Goal: Information Seeking & Learning: Check status

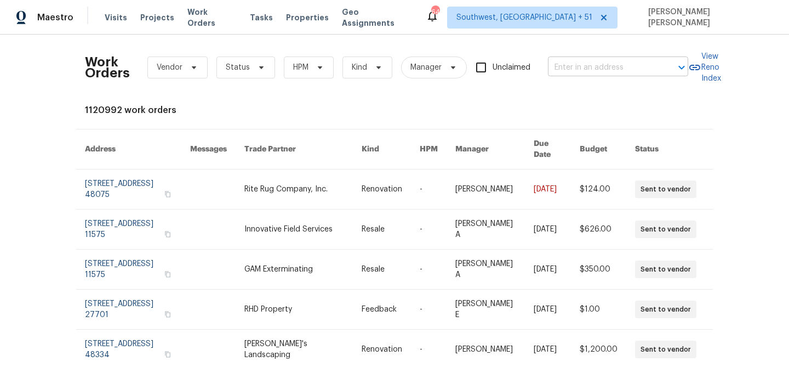
click at [607, 71] on input "text" at bounding box center [603, 67] width 110 height 17
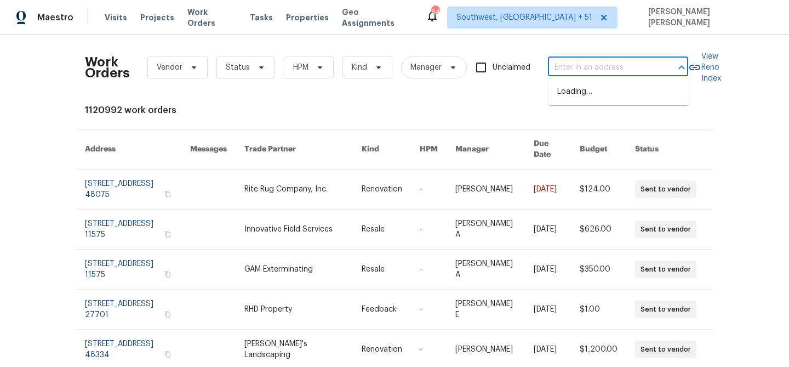
paste input "413 Russet Hill Rd, Hoover, AL 35244"
type input "413 Russet Hill Rd, Hoover, AL 35244"
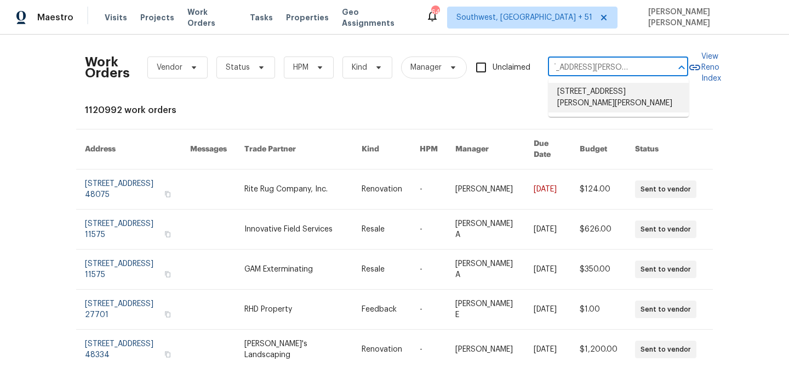
click at [607, 90] on li "413 Russet Hill Rd, Hoover, AL 35244" at bounding box center [619, 98] width 140 height 30
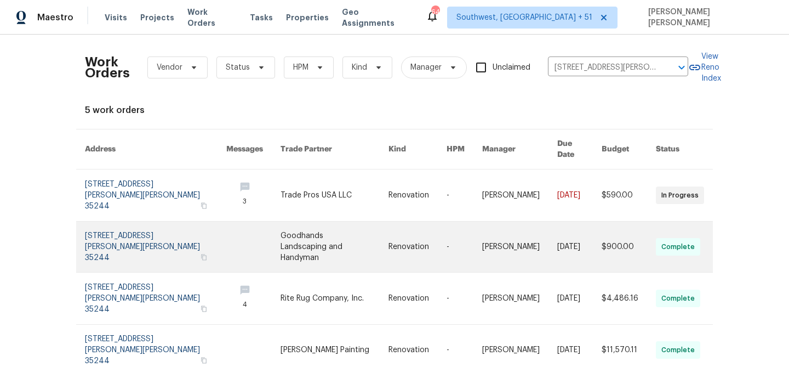
click at [513, 199] on link at bounding box center [519, 195] width 75 height 52
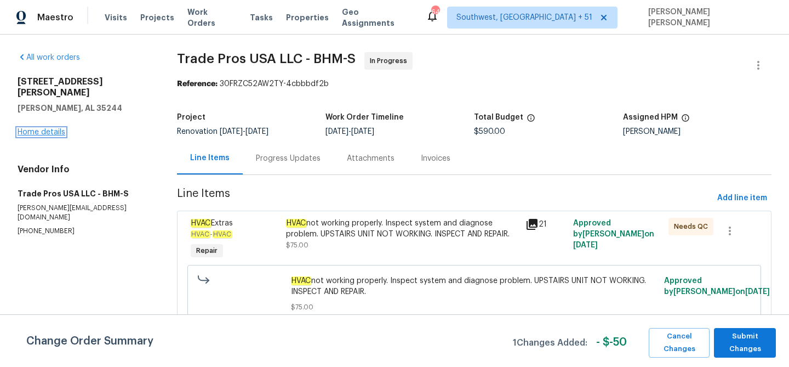
click at [55, 128] on link "Home details" at bounding box center [42, 132] width 48 height 8
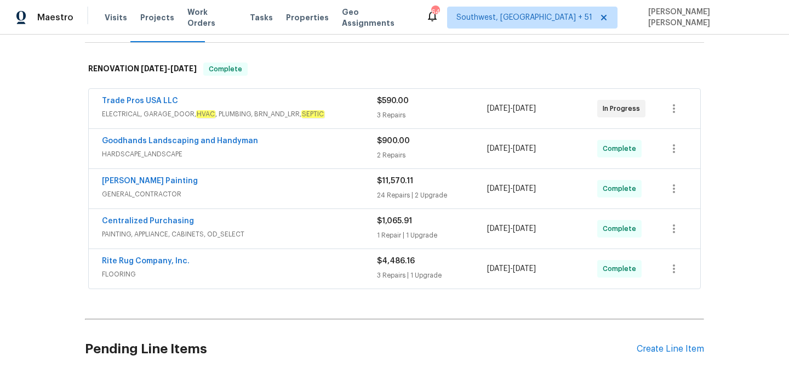
scroll to position [159, 0]
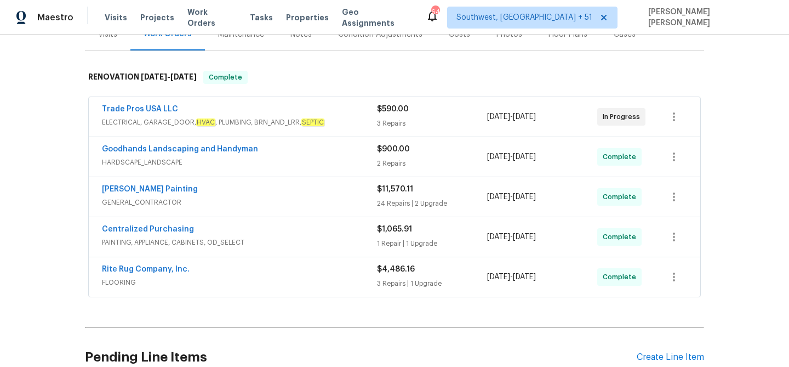
click at [330, 104] on div "Trade Pros USA LLC" at bounding box center [239, 110] width 275 height 13
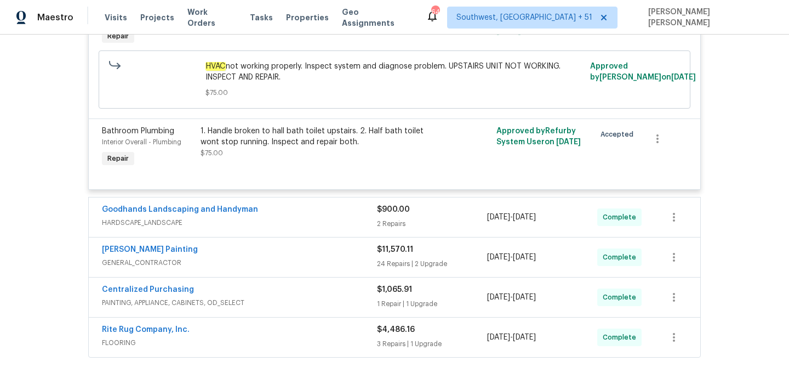
scroll to position [403, 0]
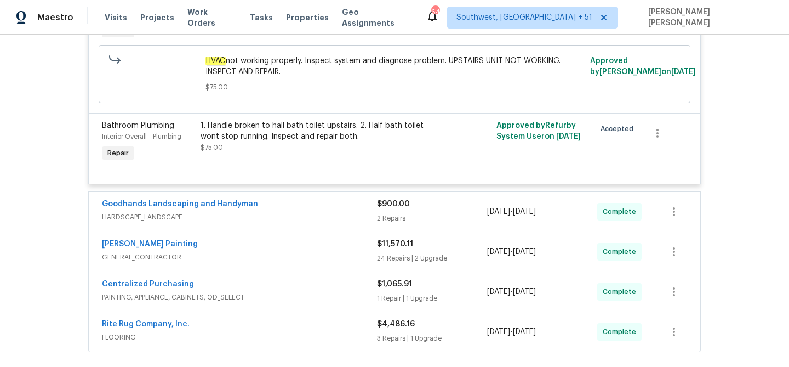
click at [328, 198] on div "Goodhands Landscaping and Handyman" at bounding box center [239, 204] width 275 height 13
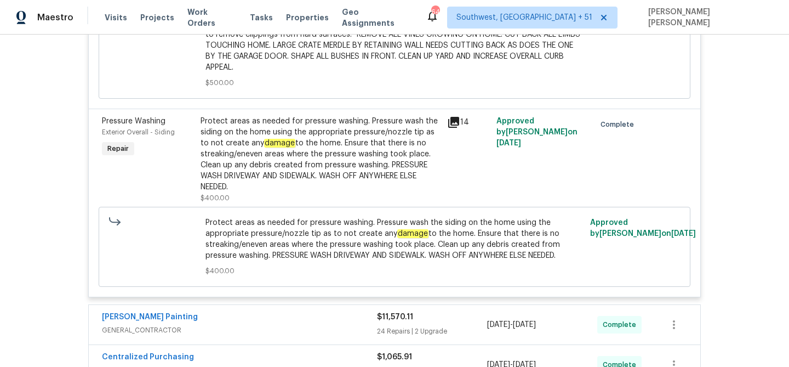
scroll to position [883, 0]
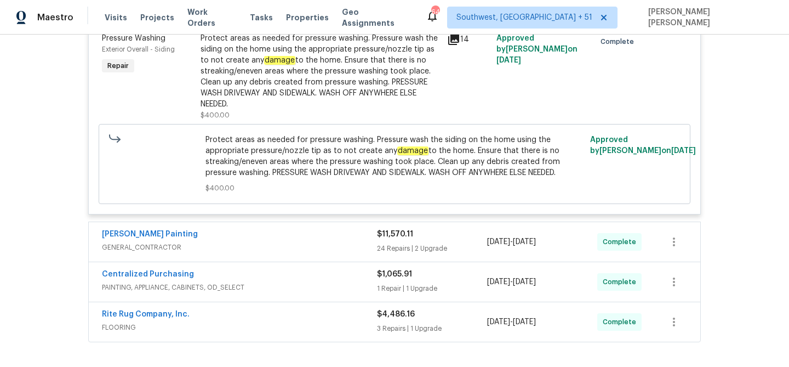
click at [337, 322] on span "FLOORING" at bounding box center [239, 327] width 275 height 11
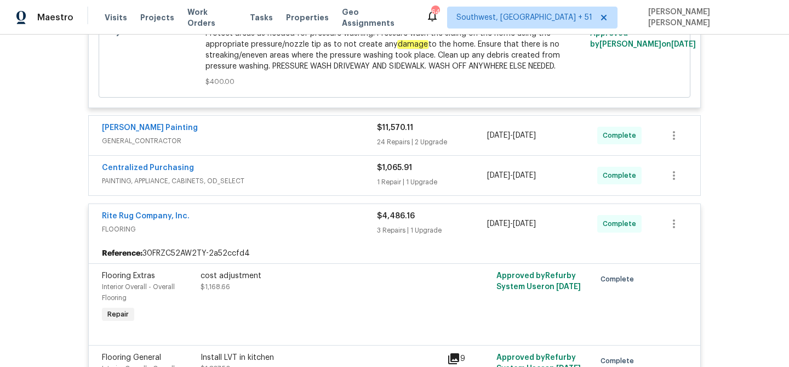
scroll to position [981, 0]
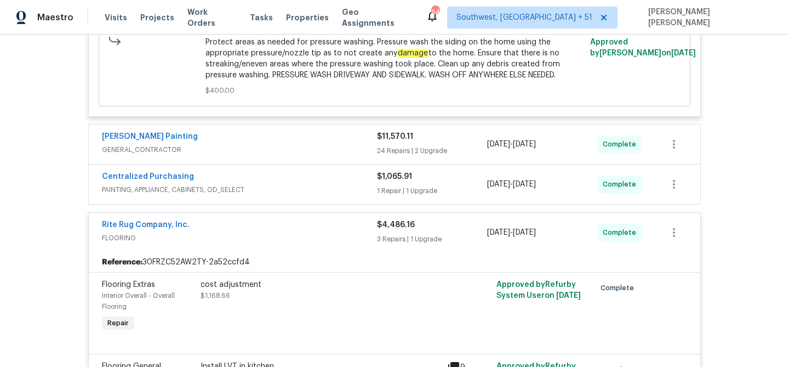
click at [291, 186] on div "Centralized Purchasing PAINTING, APPLIANCE, CABINETS, OD_SELECT" at bounding box center [239, 184] width 275 height 26
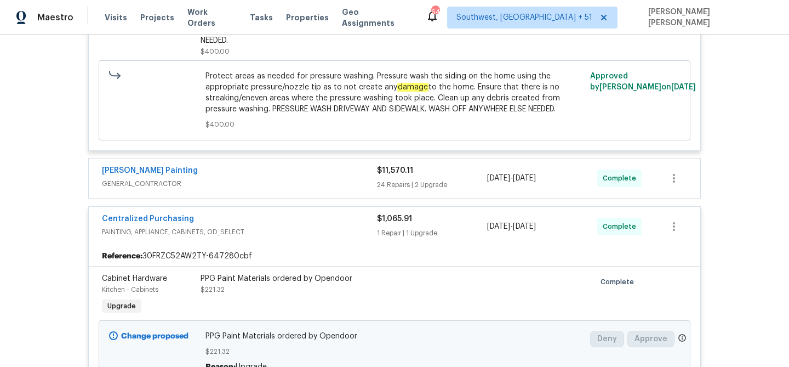
scroll to position [936, 0]
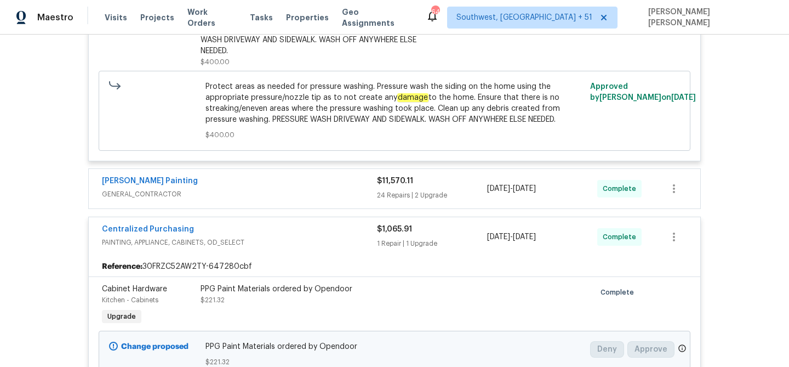
click at [344, 175] on div "Perez Painting" at bounding box center [239, 181] width 275 height 13
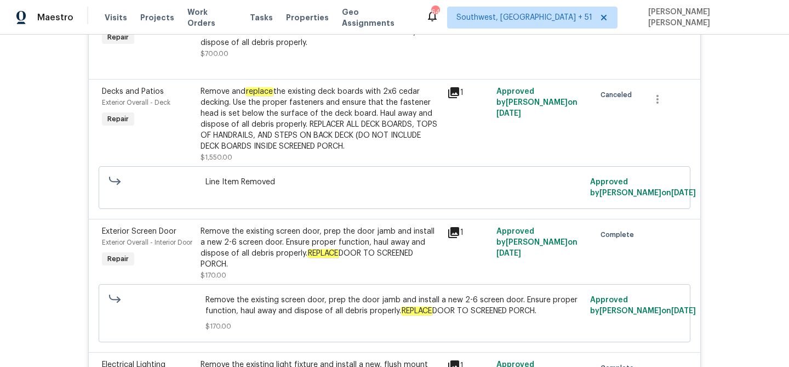
scroll to position [1281, 0]
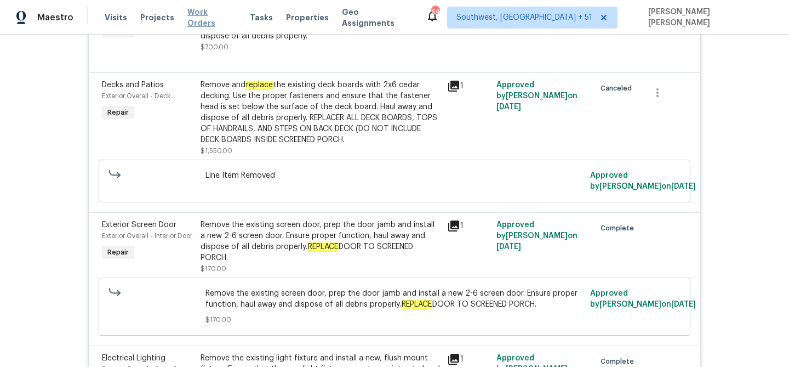
click at [210, 15] on span "Work Orders" at bounding box center [211, 18] width 49 height 22
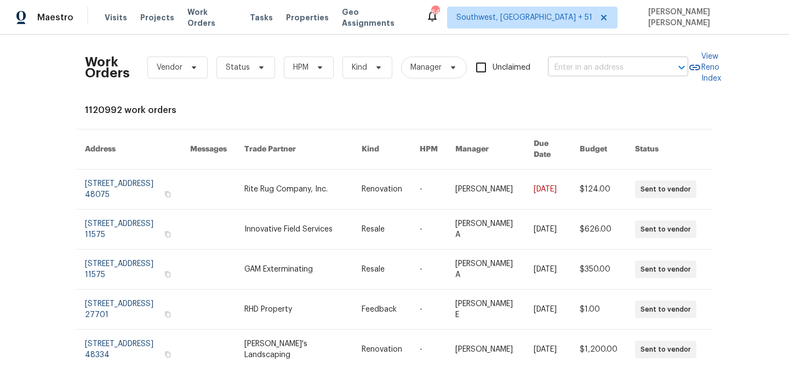
click at [583, 75] on input "text" at bounding box center [603, 67] width 110 height 17
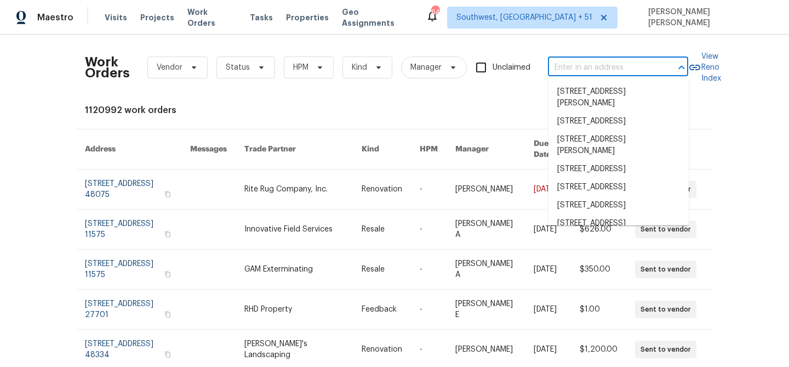
paste input "4227 Coolidge Ave, Lincoln Park, MI 48146"
type input "4227 Coolidge Ave, Lincoln Park, MI 48146"
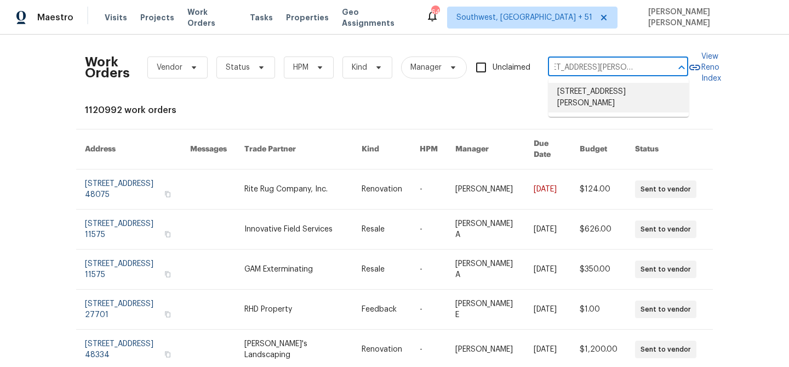
click at [587, 88] on li "4227 Coolidge Ave, Lincoln Park, MI 48146" at bounding box center [619, 98] width 140 height 30
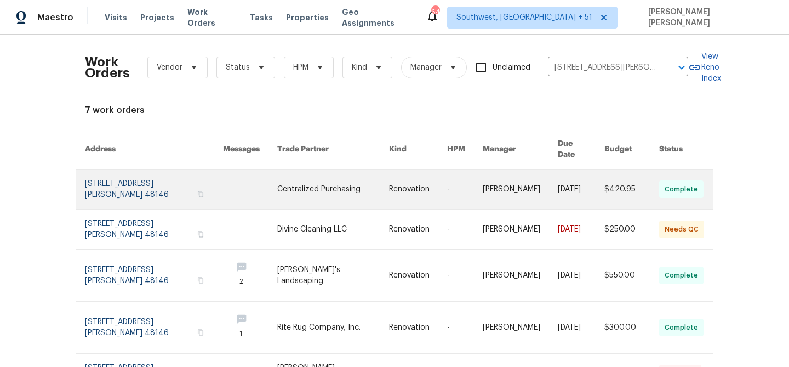
click at [558, 171] on link at bounding box center [581, 188] width 47 height 39
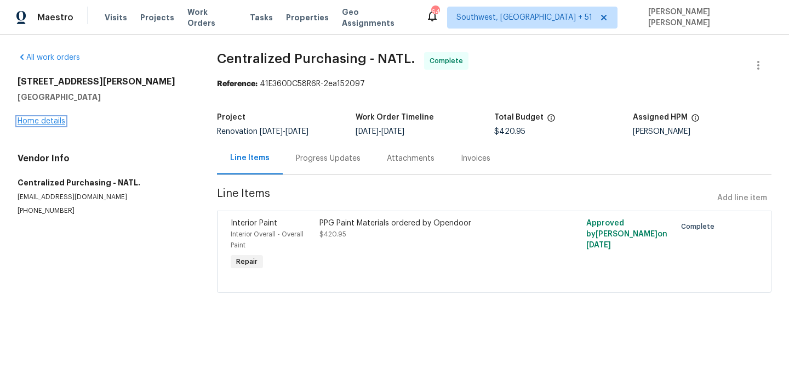
click at [47, 122] on link "Home details" at bounding box center [42, 121] width 48 height 8
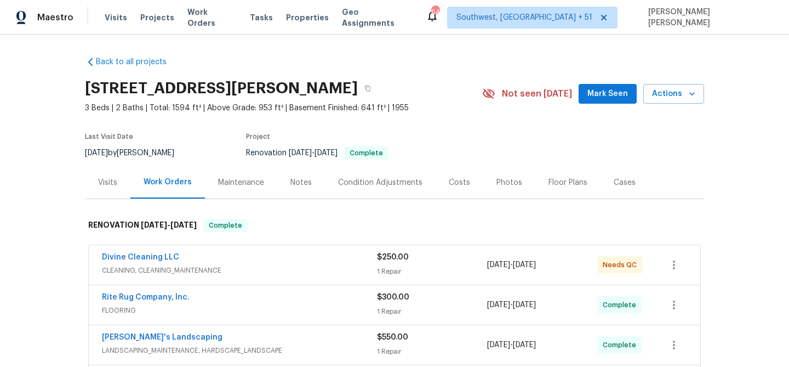
click at [103, 182] on div "Visits" at bounding box center [107, 182] width 19 height 11
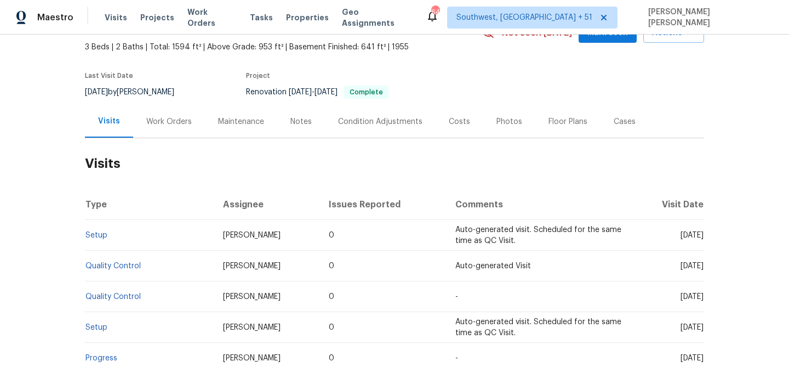
scroll to position [78, 0]
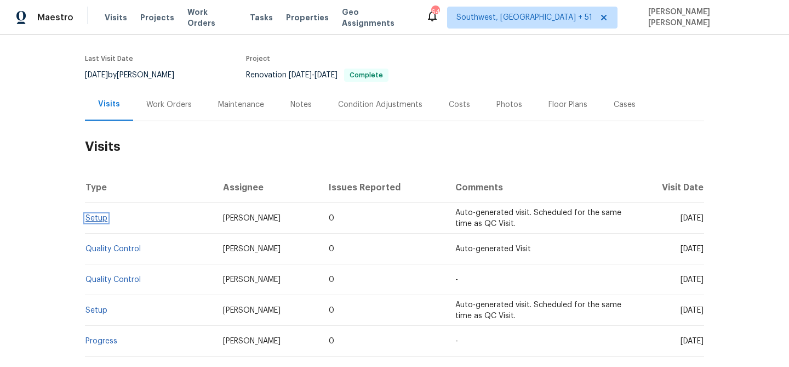
click at [101, 215] on link "Setup" at bounding box center [97, 218] width 22 height 8
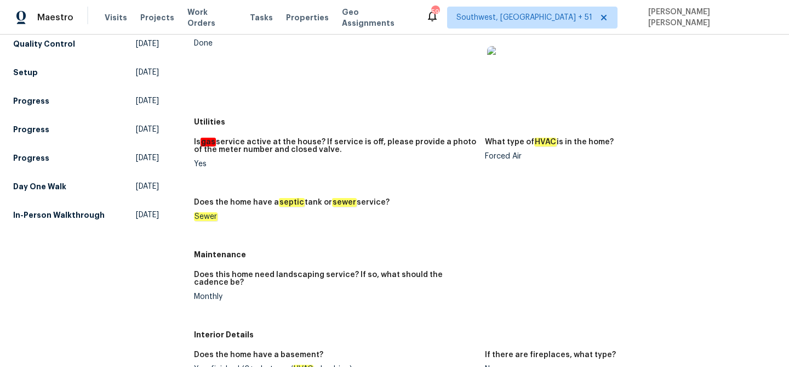
scroll to position [192, 0]
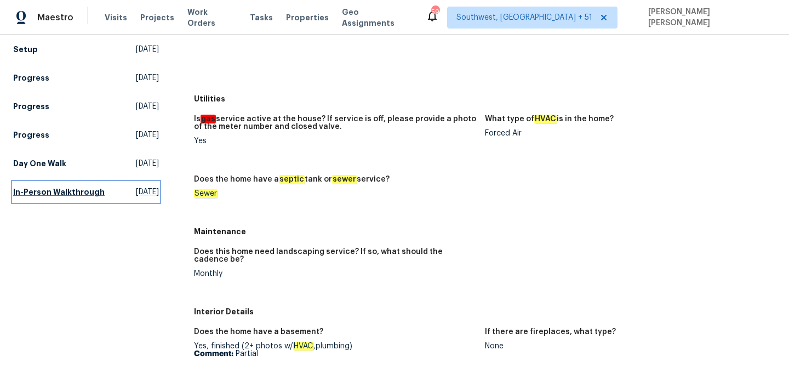
click at [50, 186] on h5 "In-Person Walkthrough" at bounding box center [59, 191] width 92 height 11
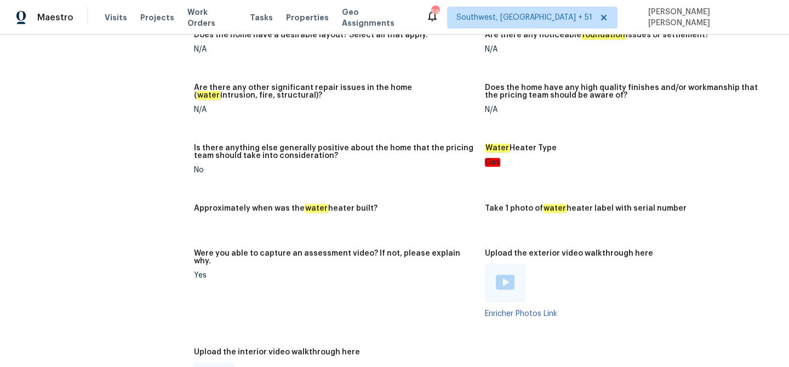
scroll to position [863, 0]
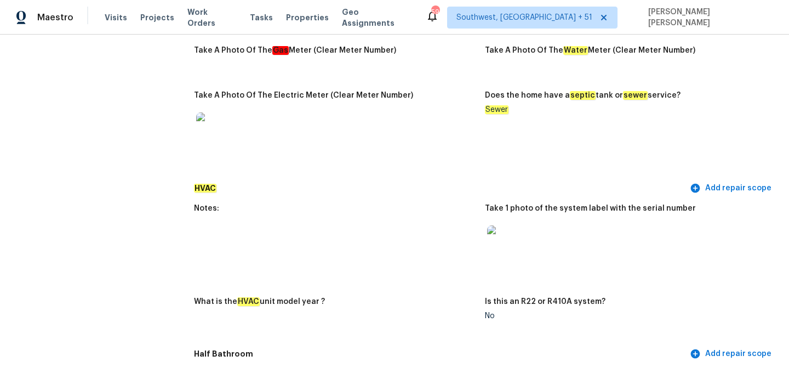
click at [507, 229] on img at bounding box center [504, 242] width 35 height 35
click at [219, 119] on img at bounding box center [213, 129] width 35 height 35
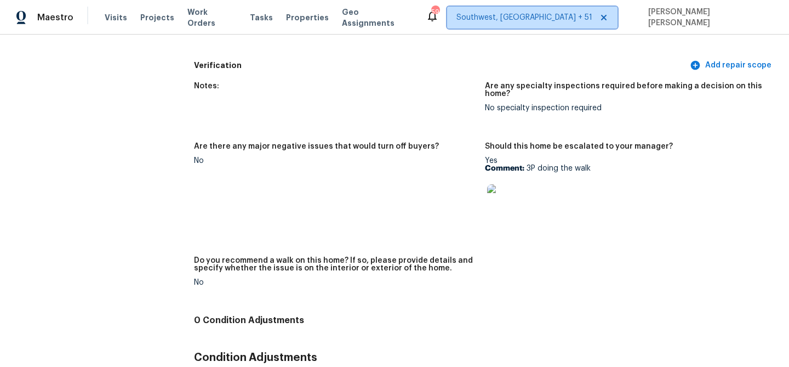
scroll to position [2750, 0]
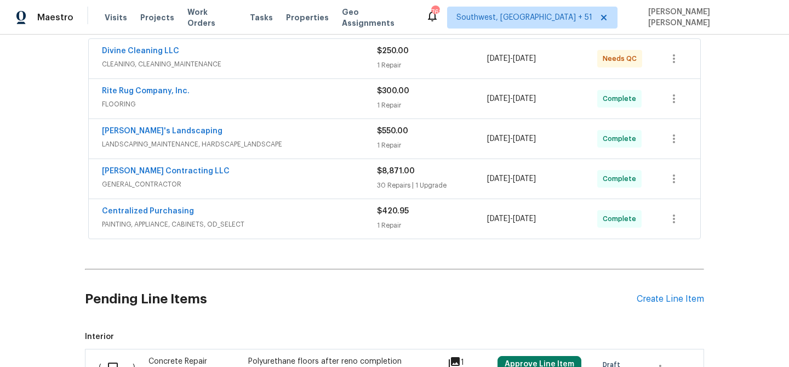
scroll to position [214, 0]
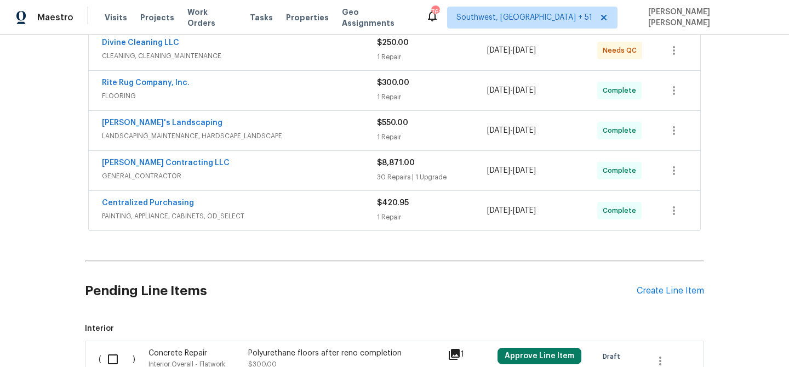
click at [332, 221] on div "Centralized Purchasing PAINTING, APPLIANCE, CABINETS, OD_SELECT" at bounding box center [239, 210] width 275 height 26
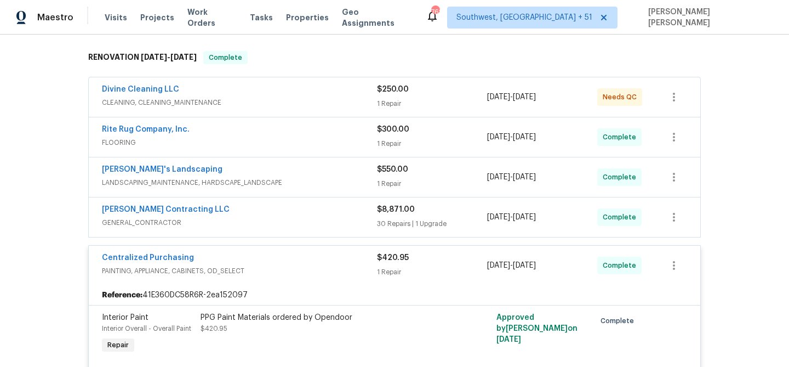
click at [332, 221] on span "GENERAL_CONTRACTOR" at bounding box center [239, 222] width 275 height 11
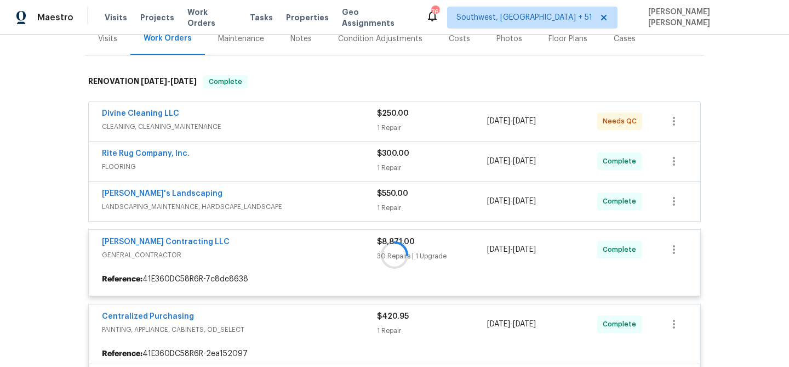
click at [348, 201] on div at bounding box center [394, 255] width 619 height 382
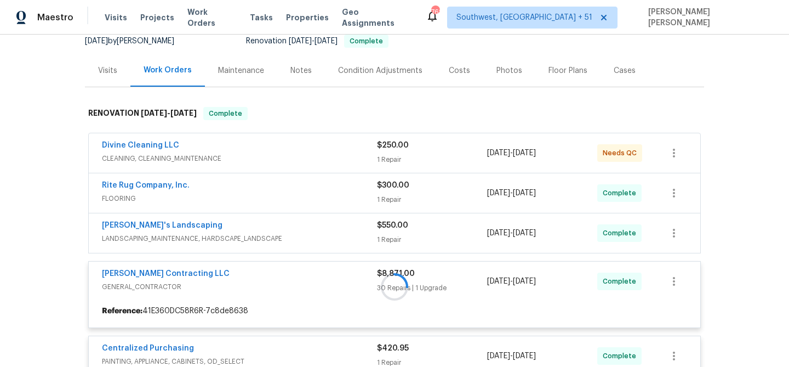
scroll to position [105, 0]
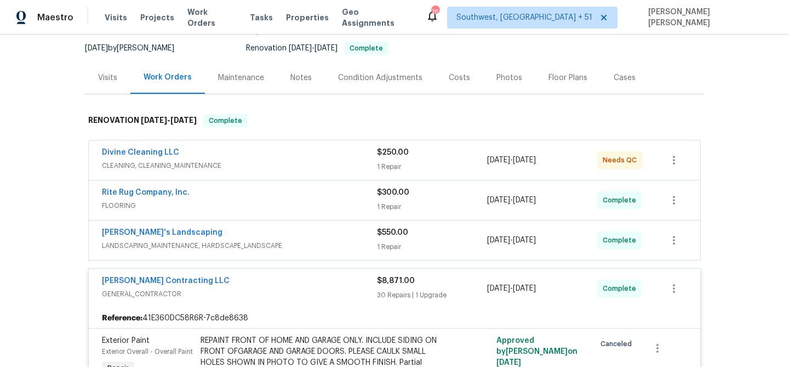
click at [347, 234] on div "Baraiac's Landscaping" at bounding box center [239, 233] width 275 height 13
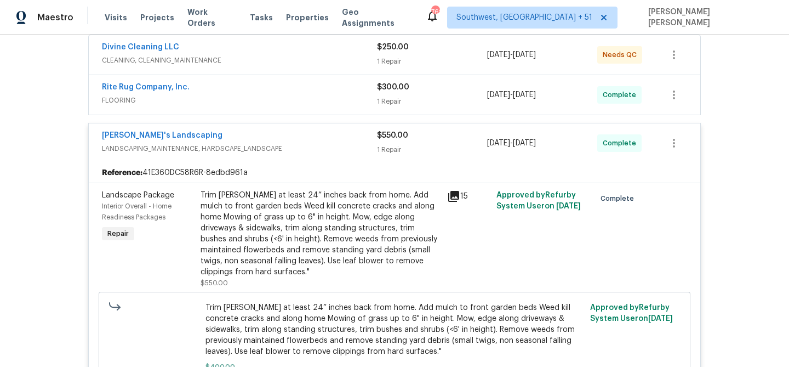
scroll to position [69, 0]
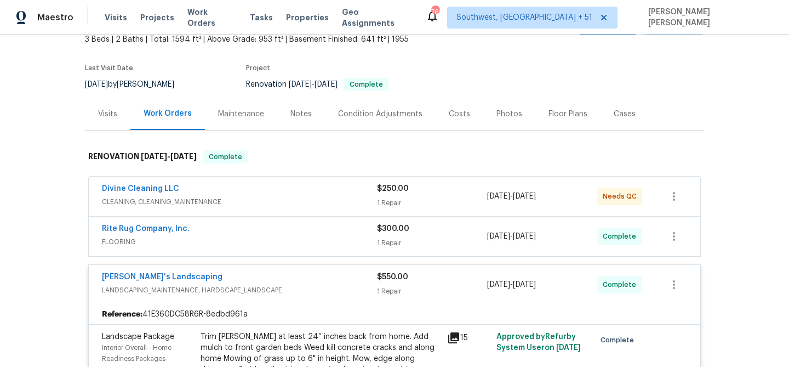
click at [350, 232] on div "Rite Rug Company, Inc." at bounding box center [239, 229] width 275 height 13
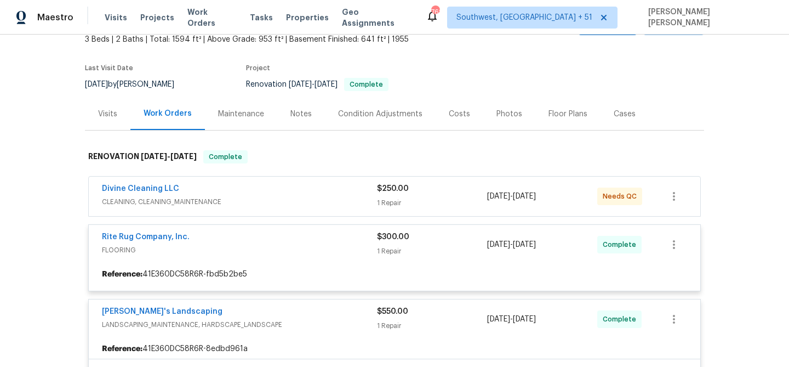
scroll to position [45, 0]
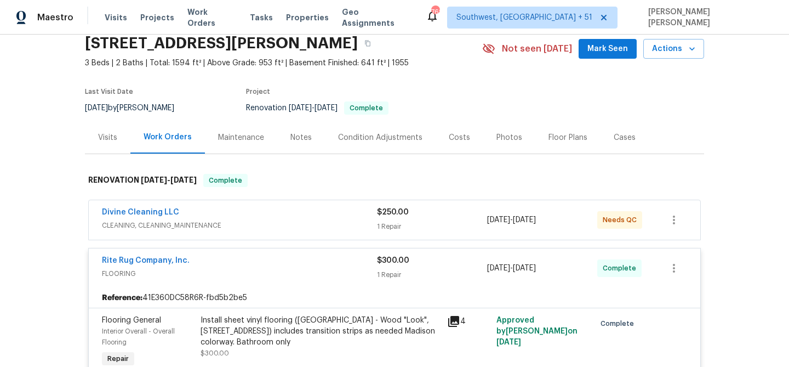
click at [361, 217] on div "Divine Cleaning LLC" at bounding box center [239, 213] width 275 height 13
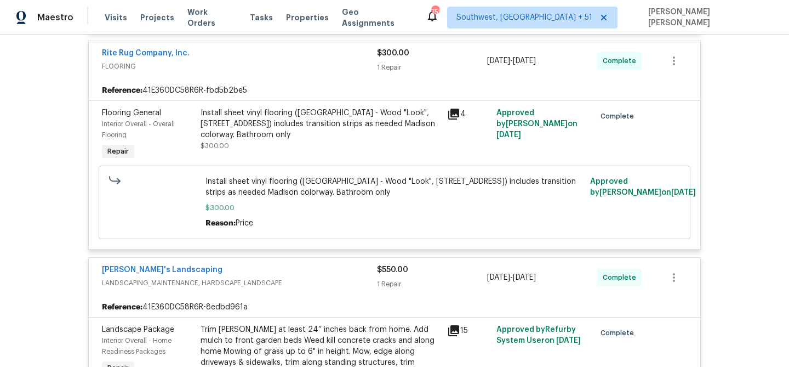
scroll to position [548, 0]
click at [240, 181] on span "Install sheet vinyl flooring (Sugar Valley - Wood "Look", 565 Beacon Hill) incl…" at bounding box center [395, 188] width 379 height 22
click at [258, 182] on span "Install sheet vinyl flooring (Sugar Valley - Wood "Look", 565 Beacon Hill) incl…" at bounding box center [395, 188] width 379 height 22
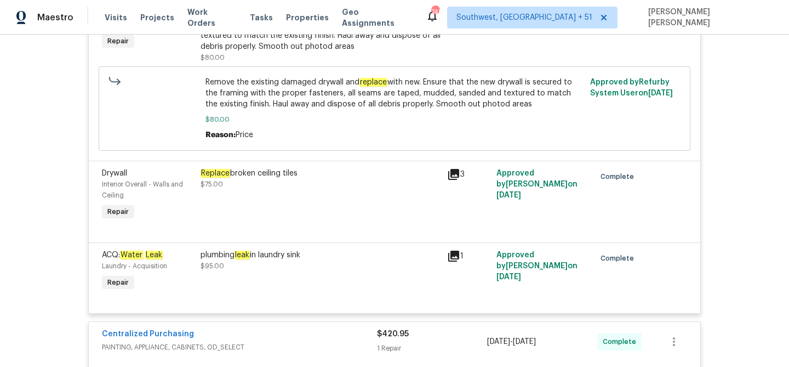
scroll to position [4009, 0]
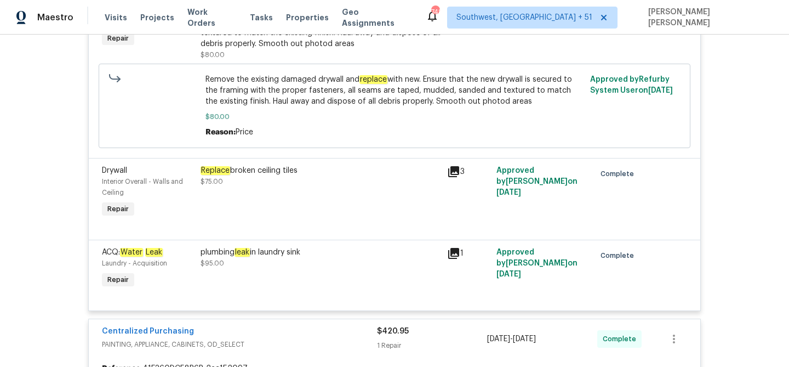
click at [258, 253] on div "plumbing leak in laundry sink $95.00" at bounding box center [321, 258] width 240 height 22
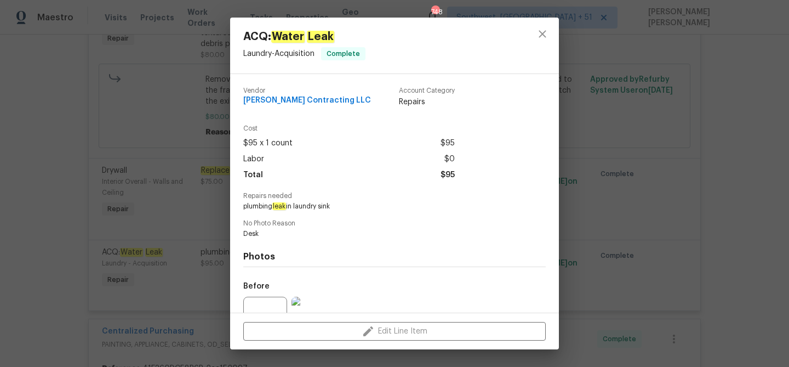
click at [258, 205] on span "plumbing leak in laundry sink" at bounding box center [379, 206] width 272 height 9
click at [328, 205] on span "plumbing leak in laundry sink" at bounding box center [379, 206] width 272 height 9
copy span "plumbing leak in laundry sink"
click at [581, 215] on div "ACQ: Water Leak Laundry - Acquisition Complete Vendor Solano Contracting LLC Ac…" at bounding box center [394, 183] width 789 height 367
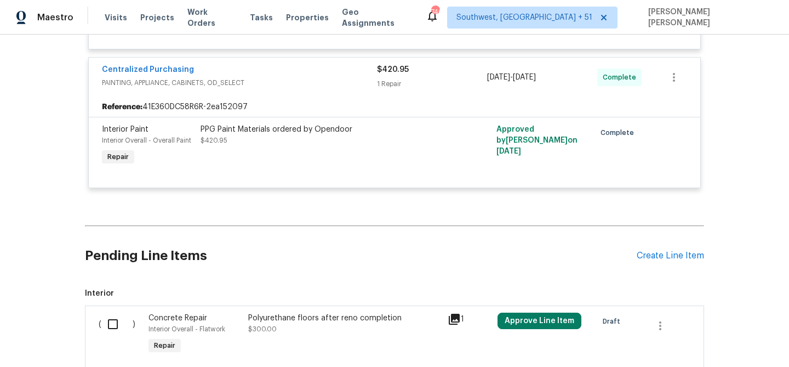
scroll to position [4347, 0]
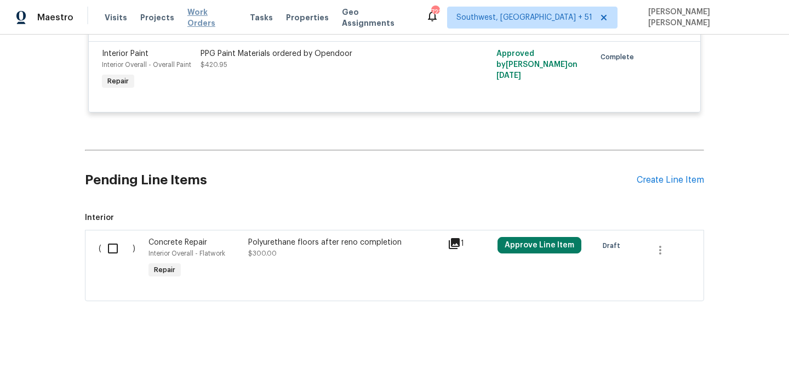
click at [213, 15] on span "Work Orders" at bounding box center [211, 18] width 49 height 22
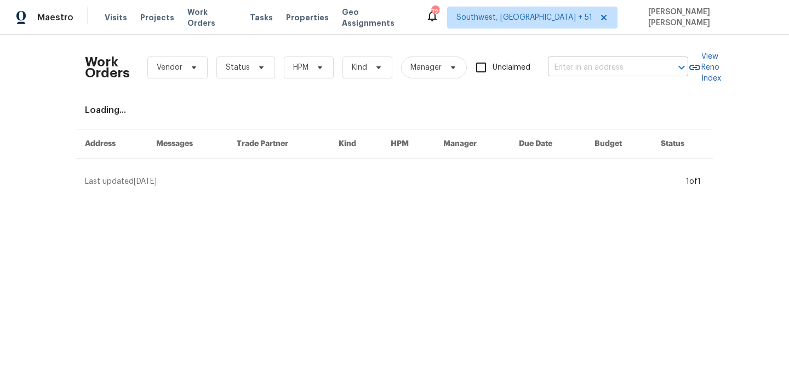
click at [579, 69] on input "text" at bounding box center [603, 67] width 110 height 17
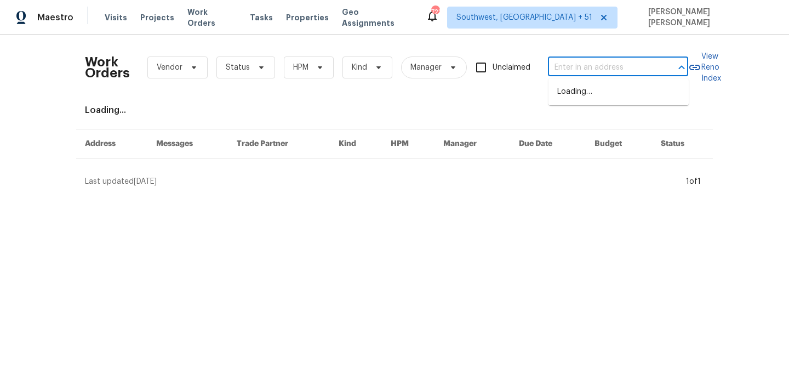
paste input "901 W 16th St, Tempe, AZ 85281"
type input "901 W 16th St, Tempe, AZ 85281"
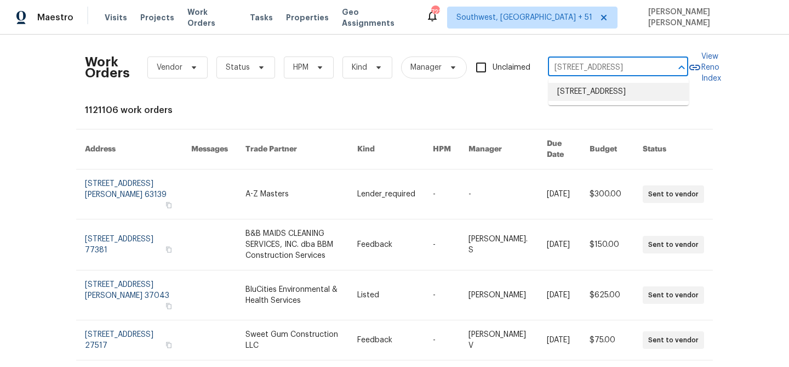
click at [582, 93] on li "901 W 16th St, Tempe, AZ 85281" at bounding box center [619, 92] width 140 height 18
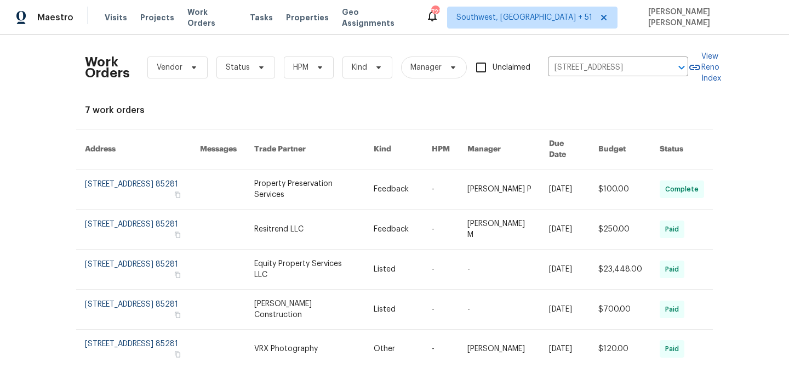
click at [558, 169] on link at bounding box center [573, 188] width 49 height 39
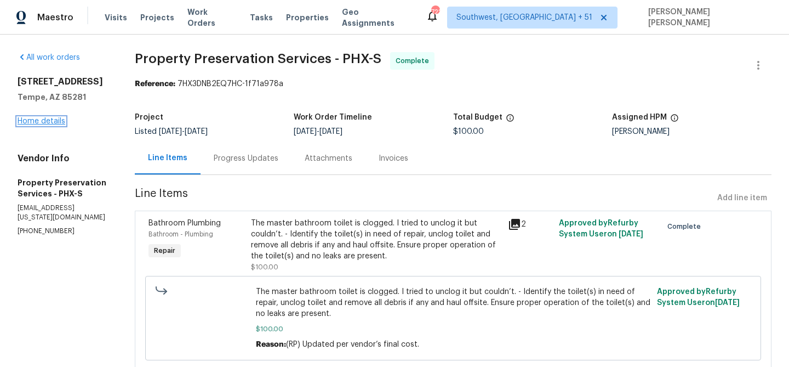
click at [56, 121] on link "Home details" at bounding box center [42, 121] width 48 height 8
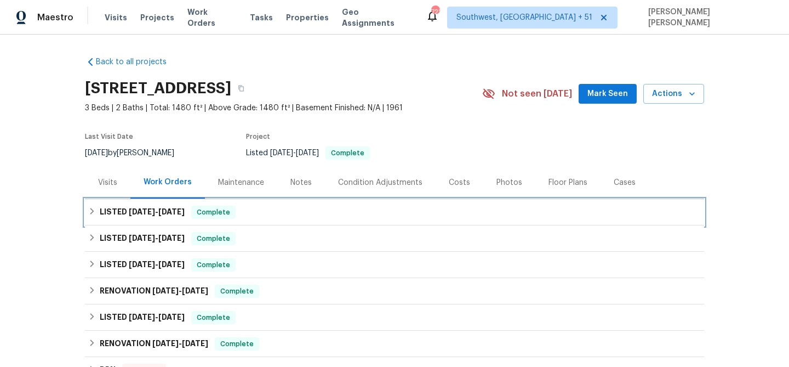
click at [202, 213] on span "Complete" at bounding box center [213, 212] width 42 height 11
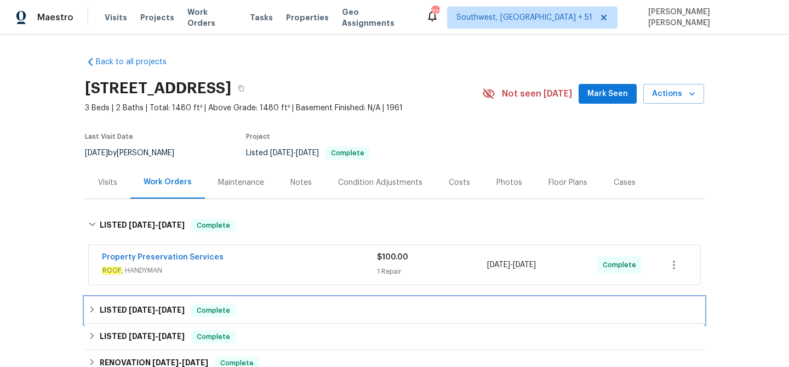
click at [225, 321] on div "LISTED 6/28/25 - 8/1/25 Complete" at bounding box center [394, 310] width 619 height 26
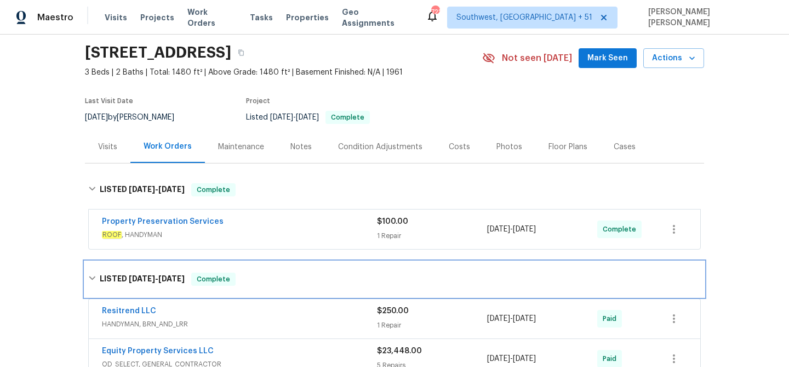
scroll to position [13, 0]
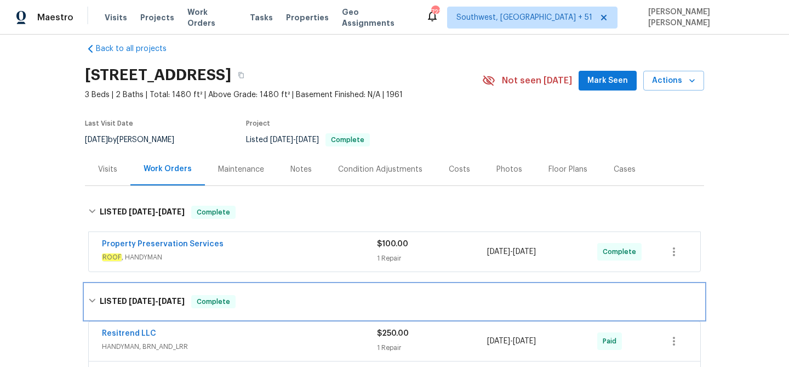
click at [247, 302] on div "LISTED 6/28/25 - 8/1/25 Complete" at bounding box center [394, 301] width 613 height 13
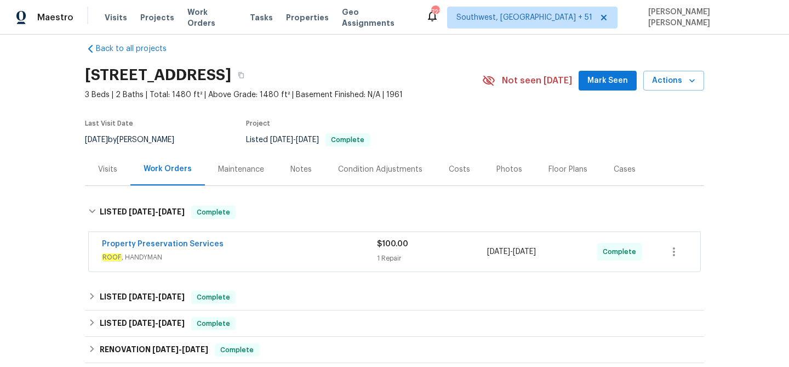
click at [288, 247] on div "Property Preservation Services" at bounding box center [239, 244] width 275 height 13
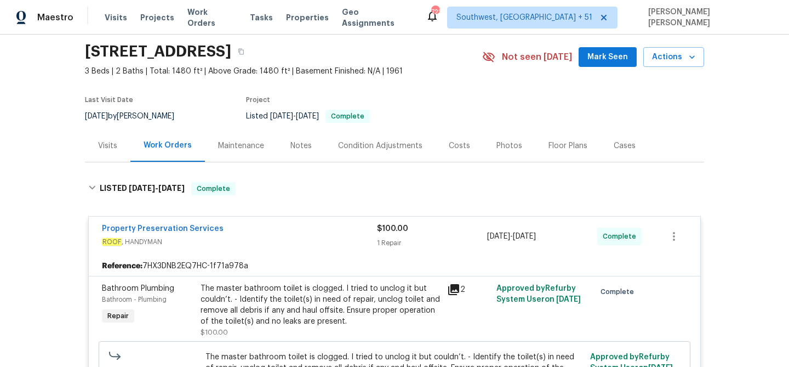
scroll to position [42, 0]
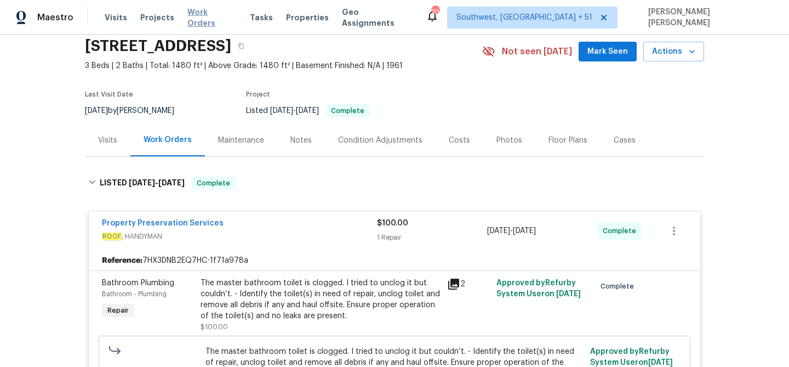
click at [209, 15] on span "Work Orders" at bounding box center [211, 18] width 49 height 22
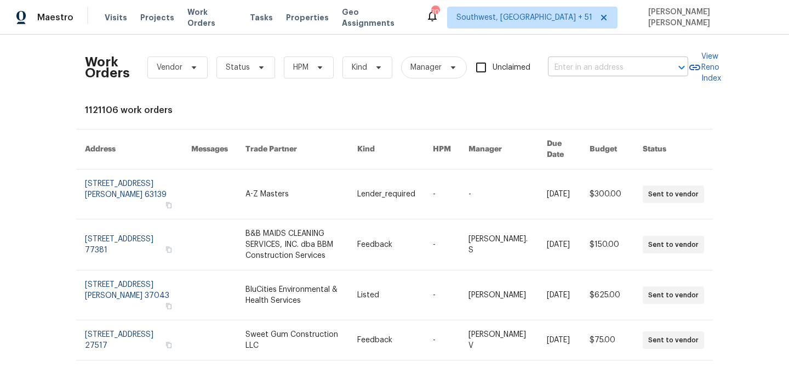
click at [628, 72] on input "text" at bounding box center [603, 67] width 110 height 17
paste input "6105 Crystal Cove Trl, Gainesville, GA 30506"
type input "6105 Crystal Cove Trl, Gainesville, GA 30506"
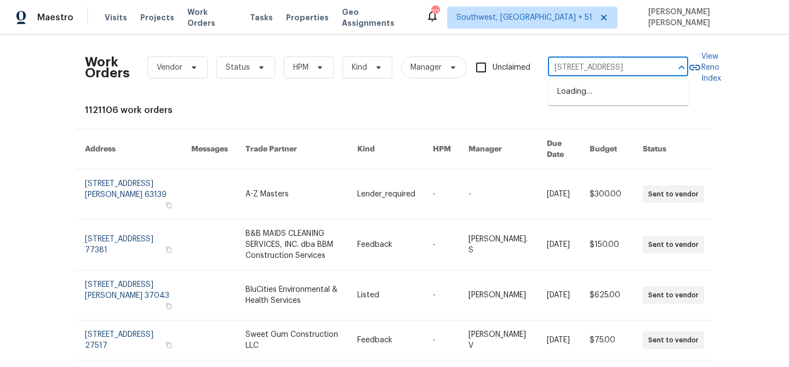
scroll to position [0, 57]
click at [621, 86] on li "6105 Crystal Cove Trl, Gainesville, GA 30506" at bounding box center [619, 92] width 140 height 18
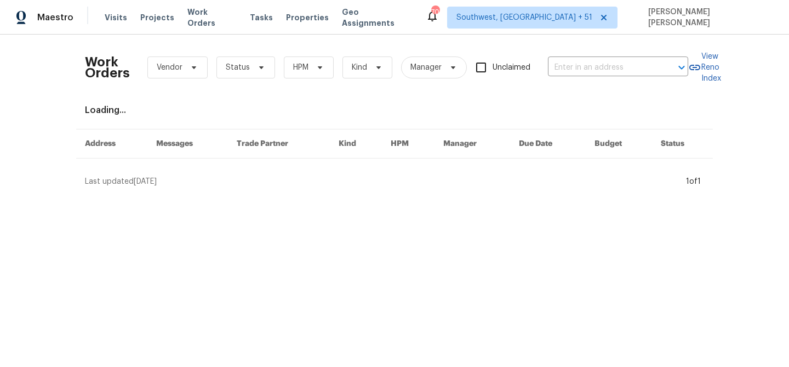
type input "6105 Crystal Cove Trl, Gainesville, GA 30506"
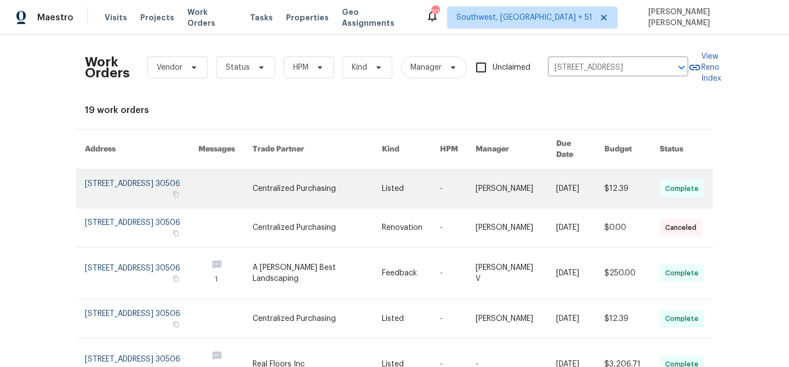
click at [611, 173] on link at bounding box center [632, 188] width 55 height 38
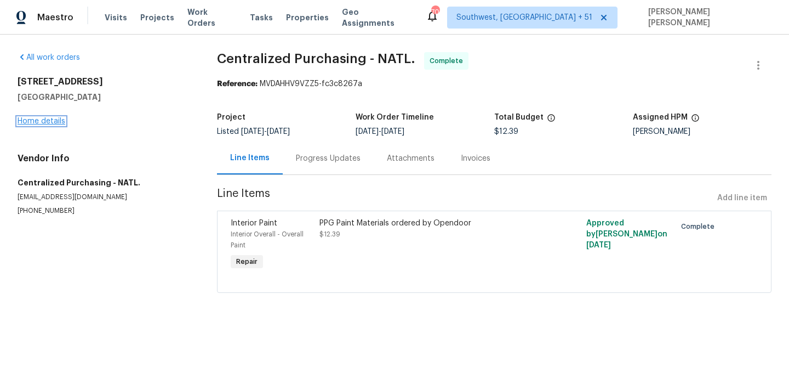
click at [49, 118] on link "Home details" at bounding box center [42, 121] width 48 height 8
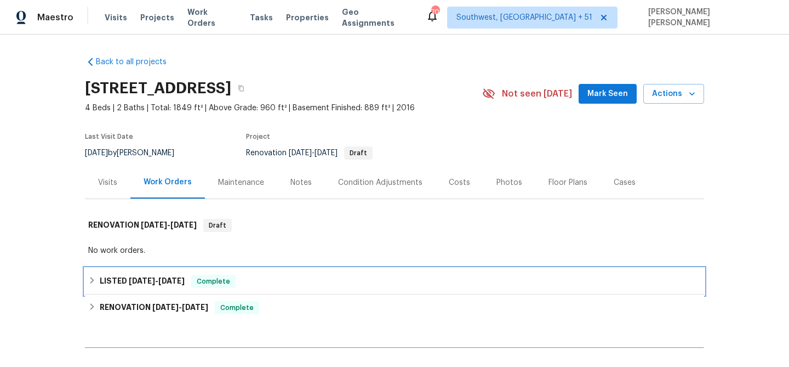
click at [236, 281] on div "Complete" at bounding box center [213, 281] width 44 height 13
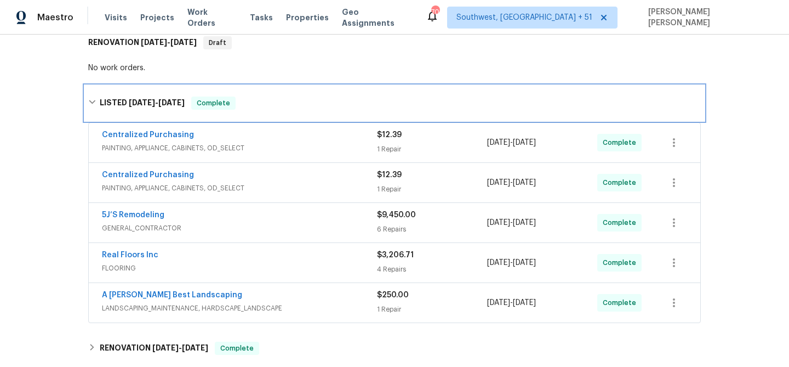
scroll to position [185, 0]
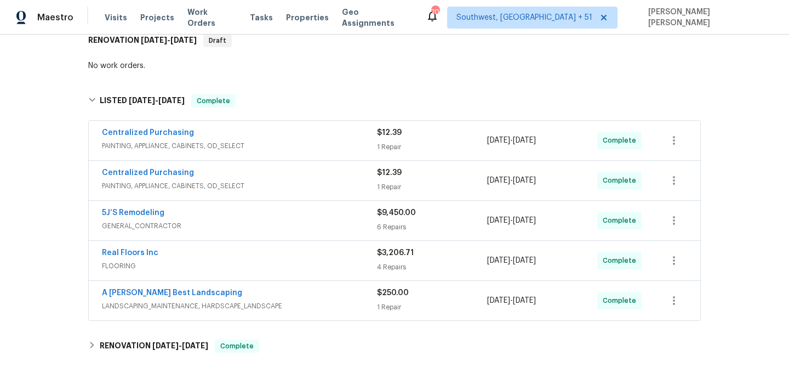
click at [321, 297] on div "A Lopez Best Landscaping" at bounding box center [239, 293] width 275 height 13
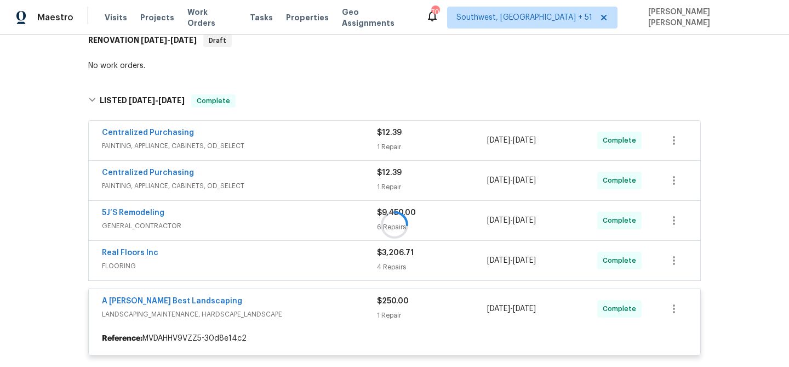
click at [344, 254] on div "Real Floors Inc" at bounding box center [239, 253] width 275 height 13
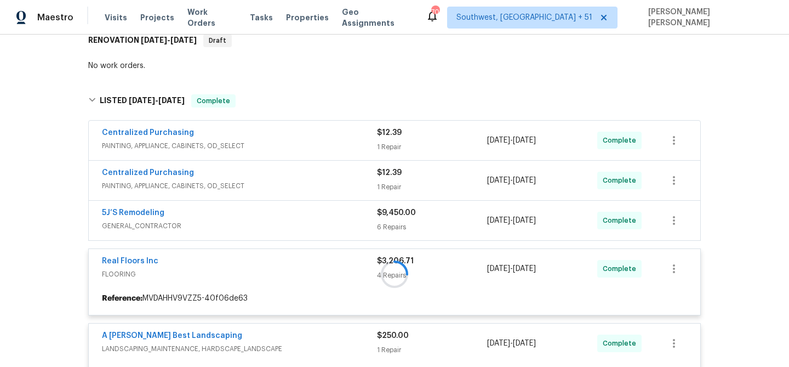
click at [354, 213] on div at bounding box center [394, 274] width 619 height 382
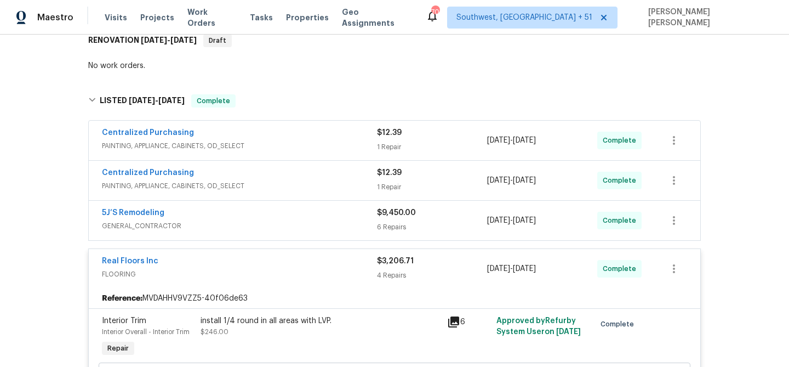
click at [354, 213] on div "5J’S Remodeling" at bounding box center [239, 213] width 275 height 13
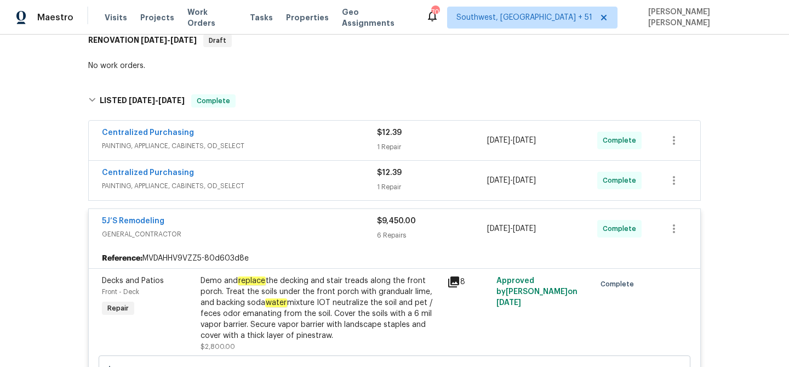
click at [348, 179] on div "Centralized Purchasing" at bounding box center [239, 173] width 275 height 13
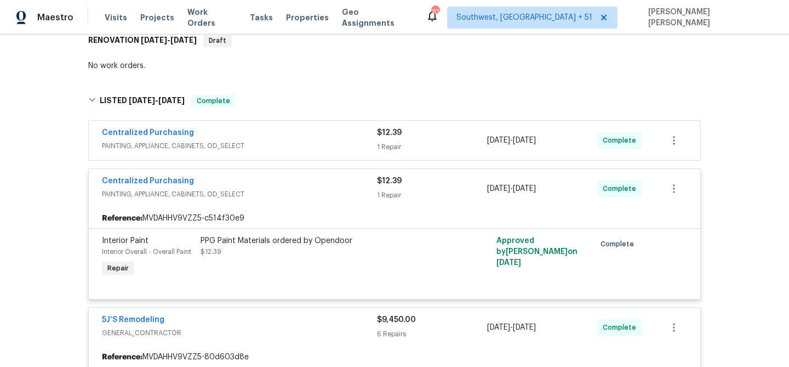
click at [362, 127] on div "Centralized Purchasing" at bounding box center [239, 133] width 275 height 13
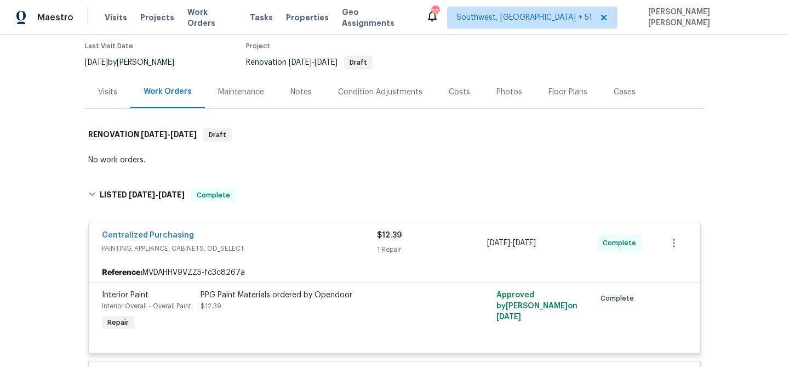
scroll to position [0, 0]
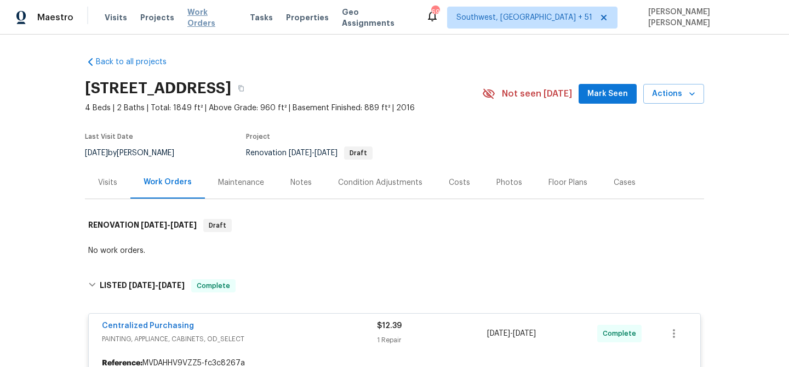
click at [200, 17] on span "Work Orders" at bounding box center [211, 18] width 49 height 22
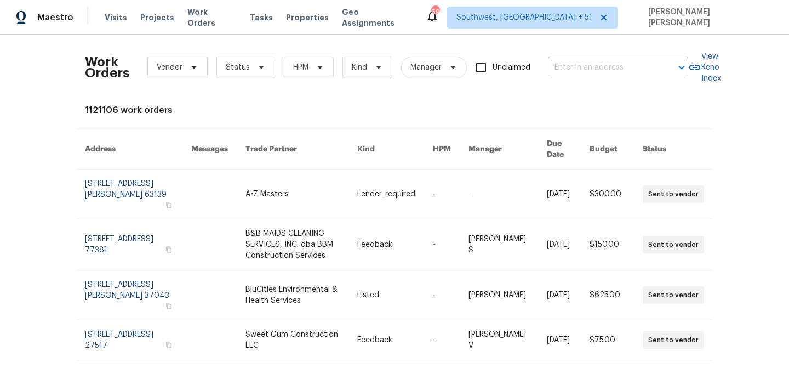
click at [590, 70] on input "text" at bounding box center [603, 67] width 110 height 17
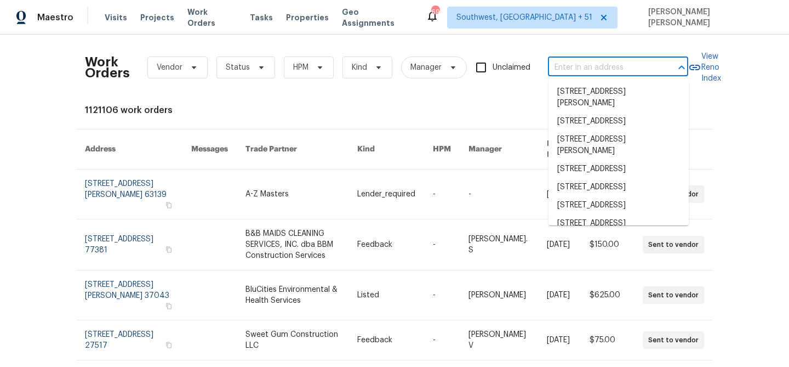
paste input "[STREET_ADDRESS]"
type input "[STREET_ADDRESS]"
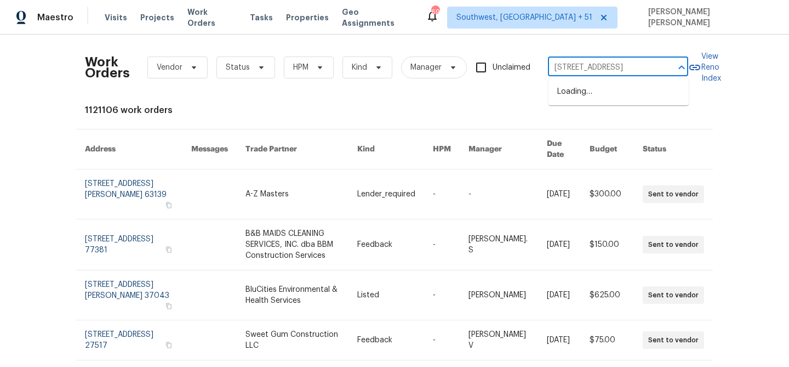
scroll to position [0, 34]
click at [603, 98] on li "[STREET_ADDRESS]" at bounding box center [619, 92] width 140 height 18
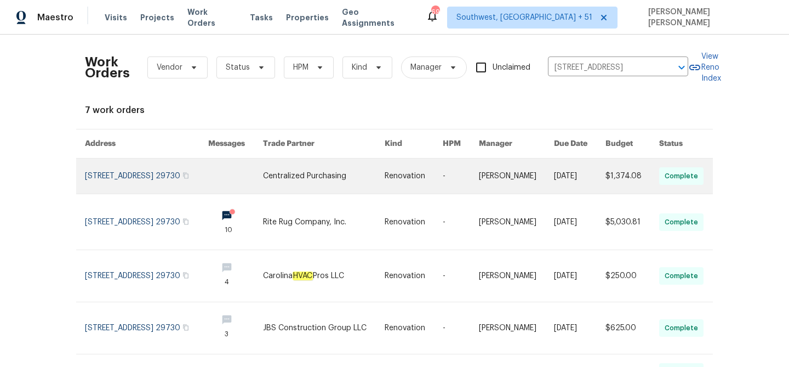
click at [585, 181] on link at bounding box center [579, 175] width 51 height 35
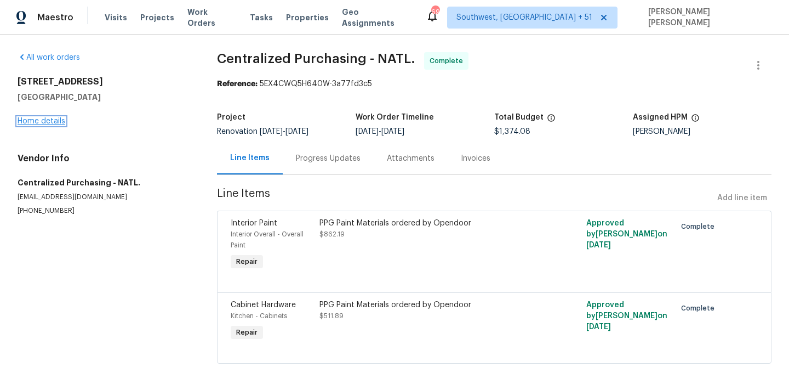
click at [37, 124] on link "Home details" at bounding box center [42, 121] width 48 height 8
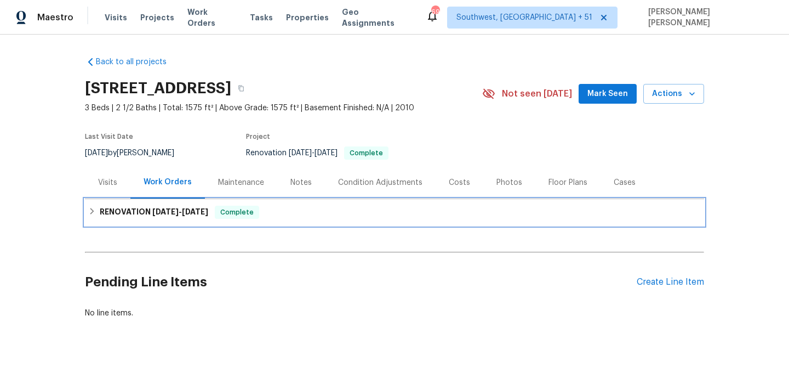
click at [150, 202] on div "RENOVATION [DATE] - [DATE] Complete" at bounding box center [394, 212] width 619 height 26
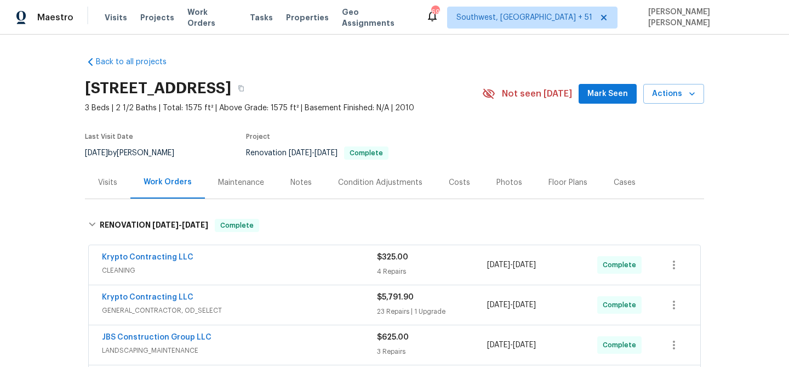
click at [112, 194] on div "Visits" at bounding box center [107, 182] width 45 height 32
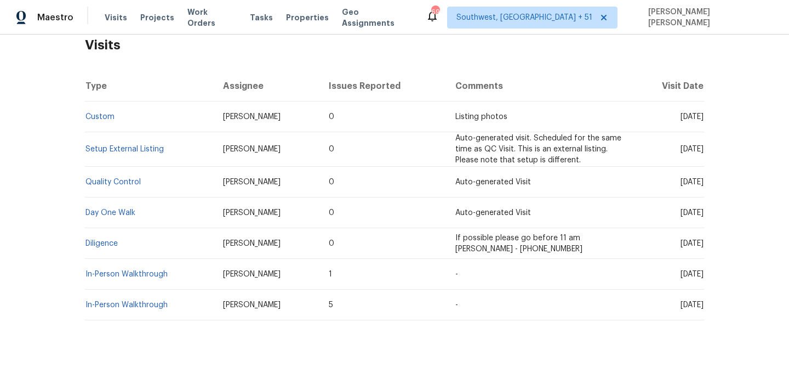
scroll to position [180, 0]
click at [140, 151] on link "Setup External Listing" at bounding box center [125, 149] width 78 height 8
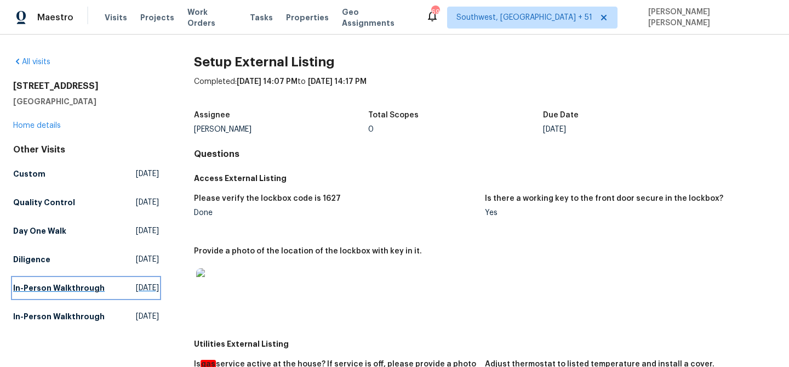
click at [42, 283] on h5 "In-Person Walkthrough" at bounding box center [59, 287] width 92 height 11
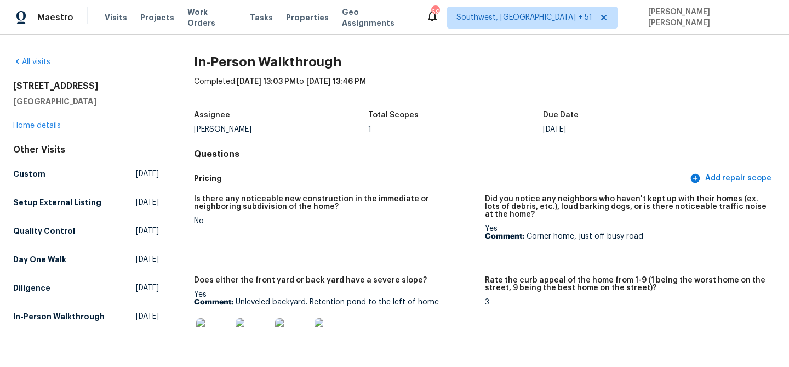
scroll to position [917, 0]
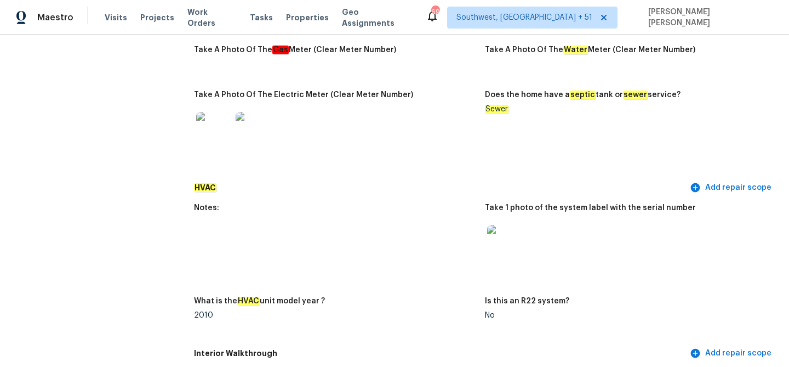
click at [209, 118] on img at bounding box center [213, 129] width 35 height 35
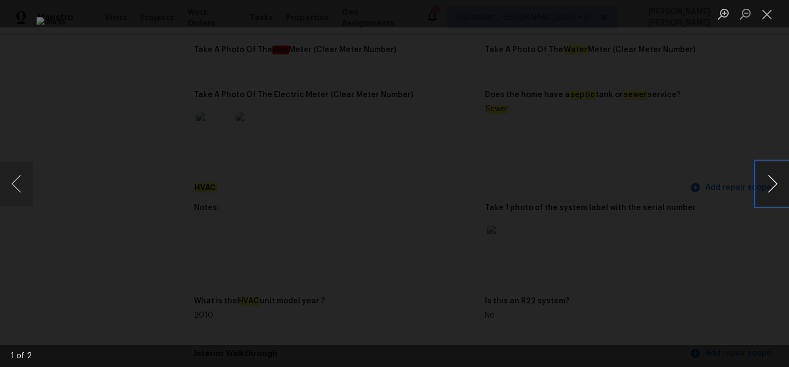
click at [773, 182] on button "Next image" at bounding box center [772, 184] width 33 height 44
click at [686, 249] on div "Lightbox" at bounding box center [394, 183] width 789 height 367
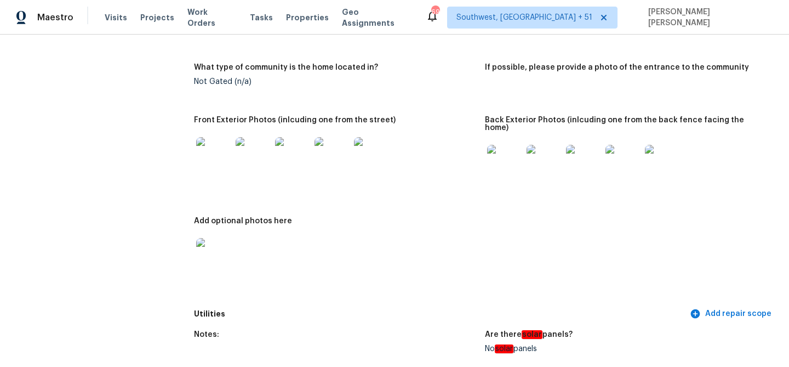
scroll to position [526, 0]
click at [220, 153] on img at bounding box center [213, 155] width 35 height 35
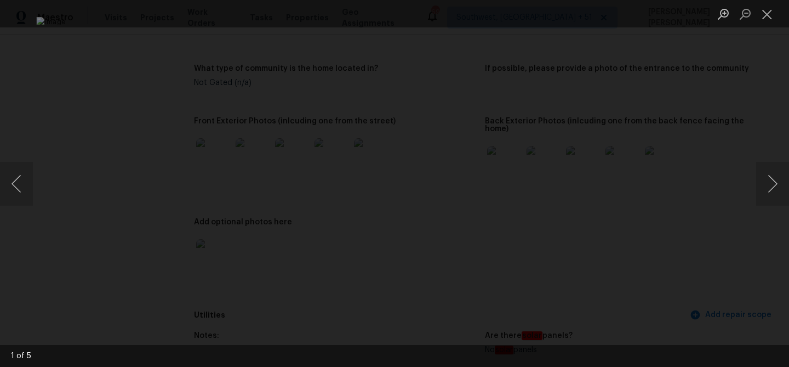
click at [696, 203] on div "Lightbox" at bounding box center [394, 183] width 789 height 367
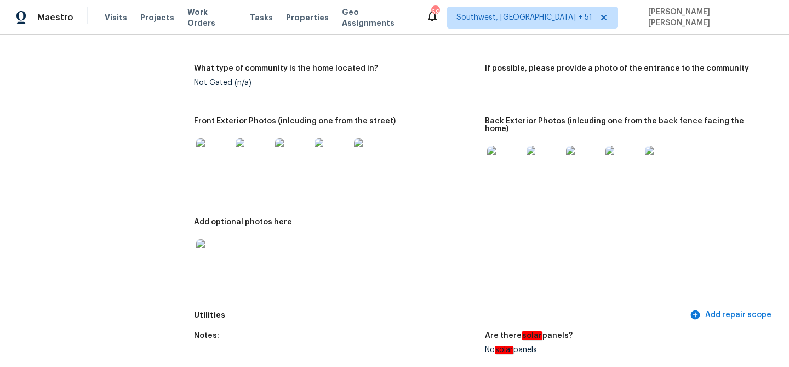
click at [586, 156] on img at bounding box center [583, 163] width 35 height 35
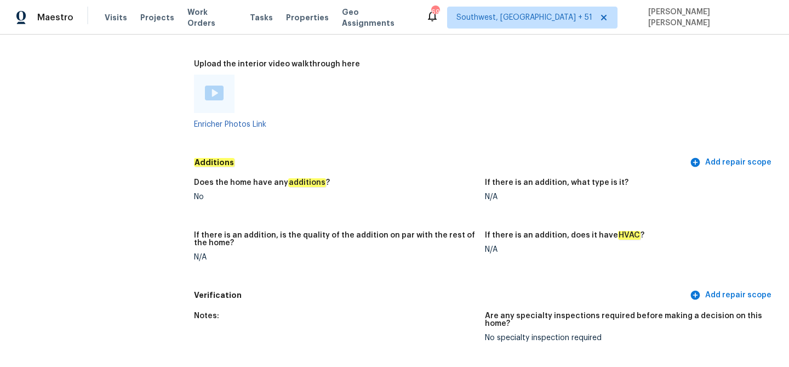
scroll to position [2190, 0]
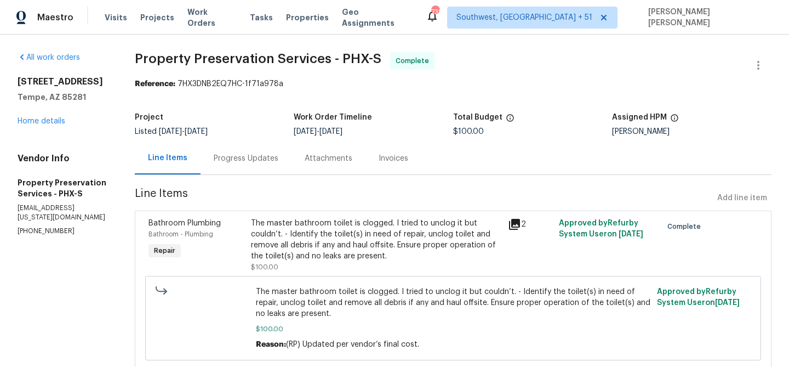
click at [260, 148] on div "Progress Updates" at bounding box center [246, 158] width 91 height 32
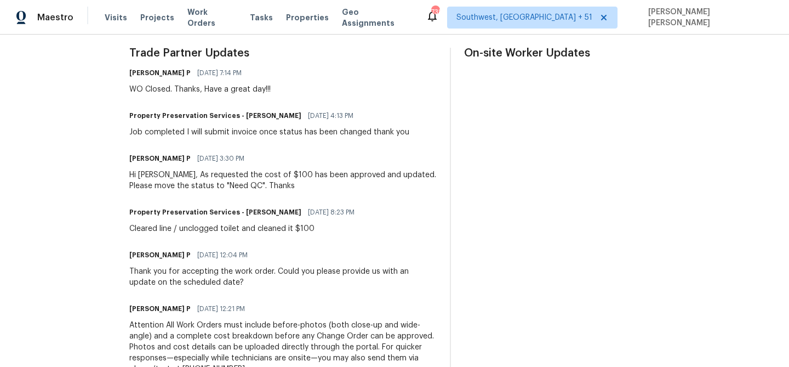
scroll to position [304, 0]
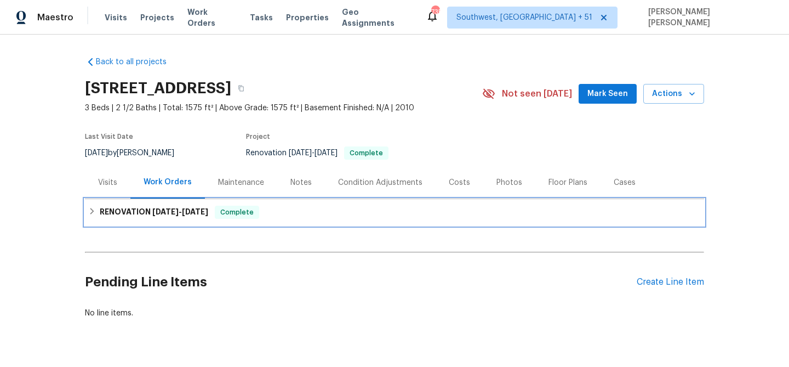
click at [238, 223] on div "RENOVATION [DATE] - [DATE] Complete" at bounding box center [394, 212] width 619 height 26
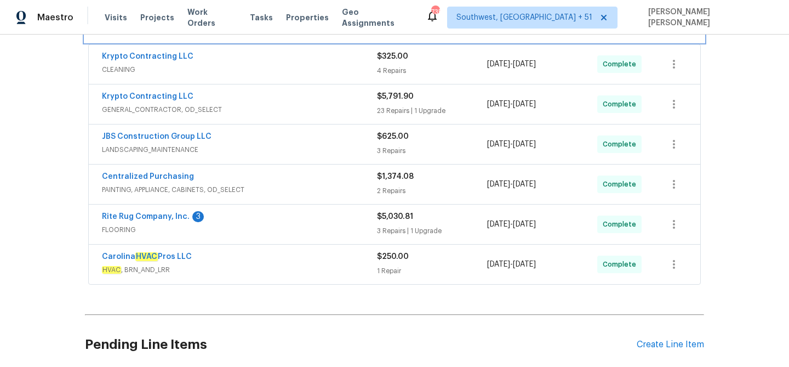
scroll to position [218, 0]
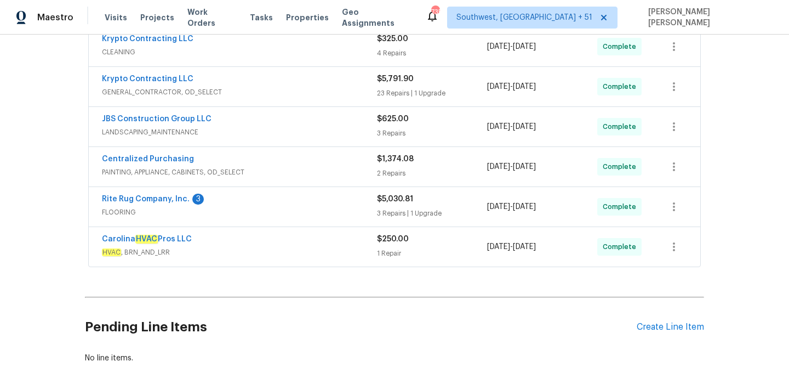
click at [266, 242] on div "Carolina HVAC Pros LLC" at bounding box center [239, 240] width 275 height 13
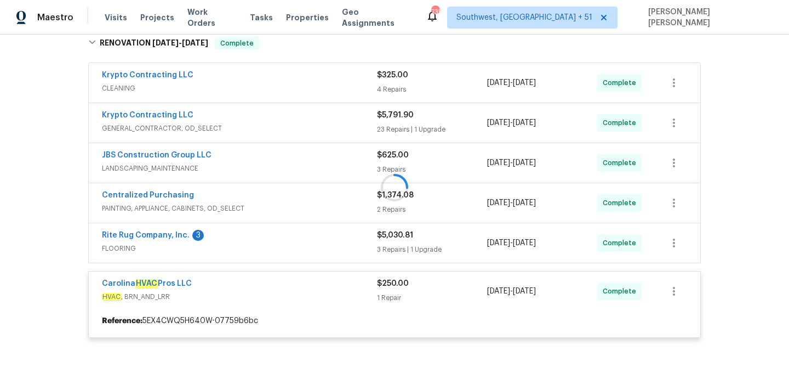
scroll to position [181, 0]
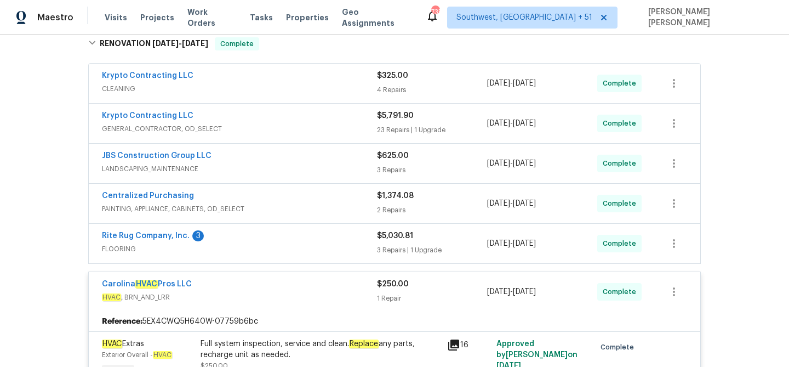
click at [312, 241] on div "Rite Rug Company, Inc. 3" at bounding box center [239, 236] width 275 height 13
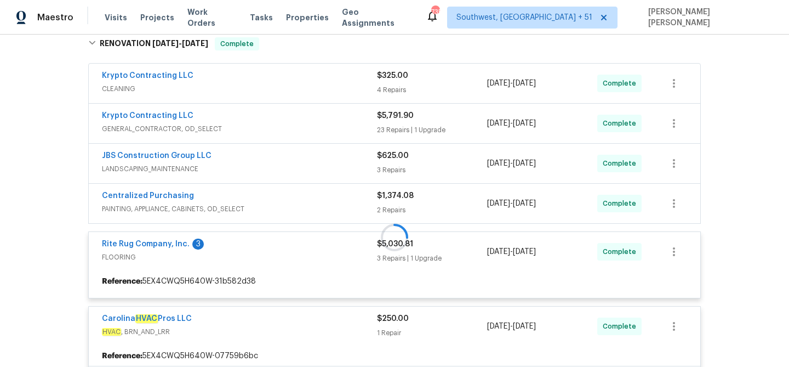
scroll to position [167, 0]
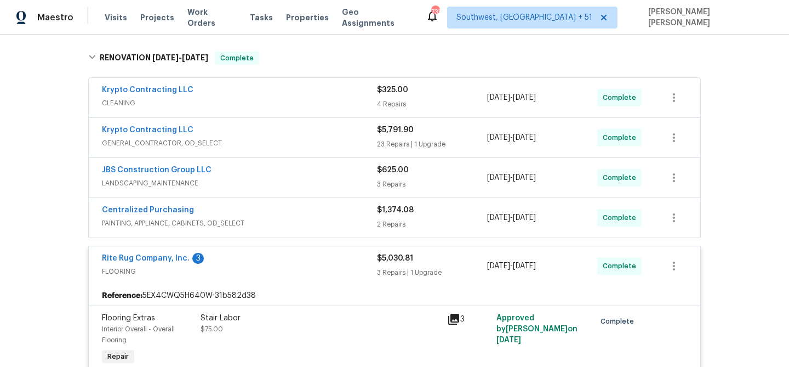
click at [334, 217] on div "Centralized Purchasing" at bounding box center [239, 210] width 275 height 13
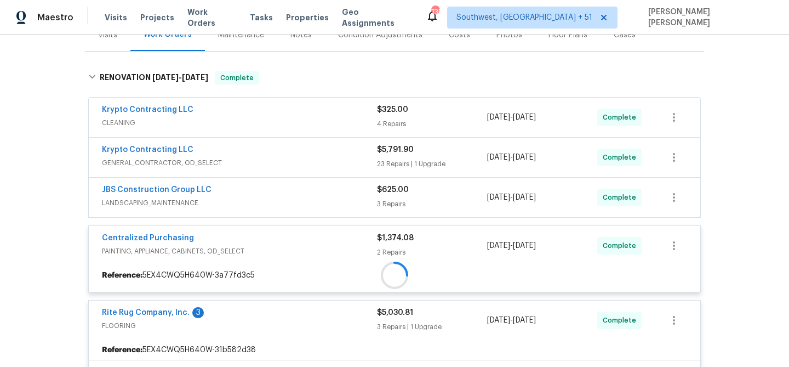
scroll to position [145, 0]
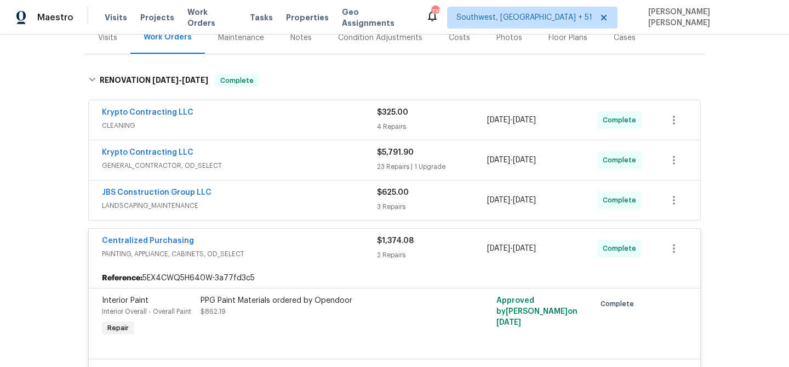
click at [351, 196] on div "JBS Construction Group LLC" at bounding box center [239, 193] width 275 height 13
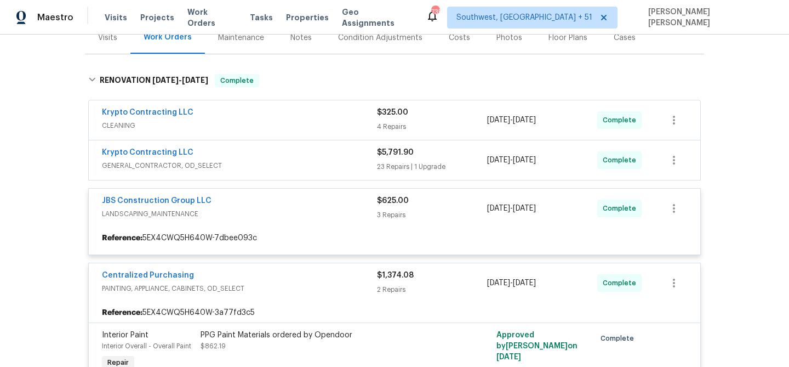
scroll to position [126, 0]
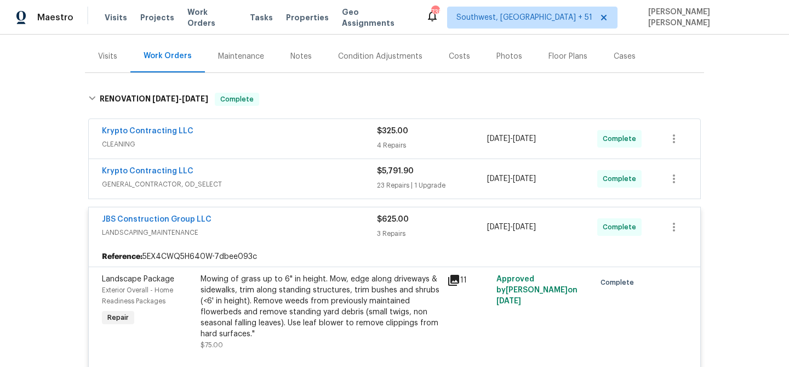
click at [359, 186] on span "GENERAL_CONTRACTOR, OD_SELECT" at bounding box center [239, 184] width 275 height 11
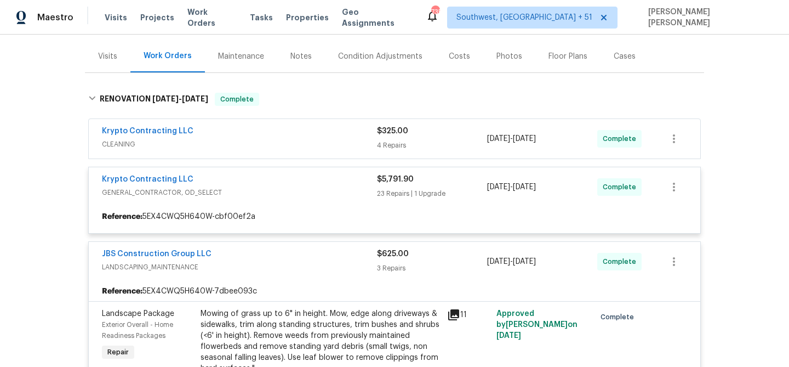
scroll to position [113, 0]
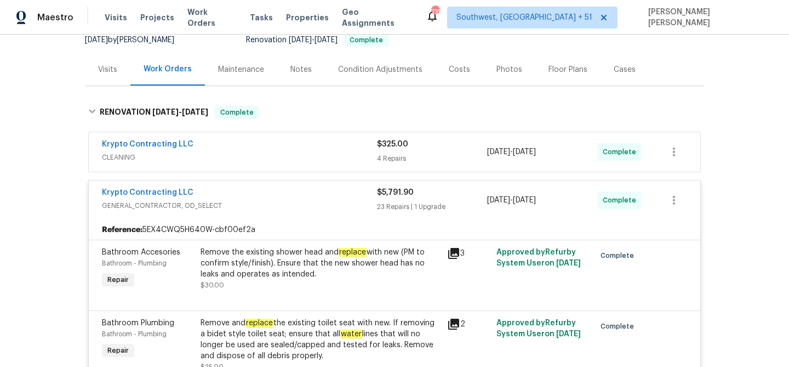
click at [369, 149] on div "Krypto Contracting LLC" at bounding box center [239, 145] width 275 height 13
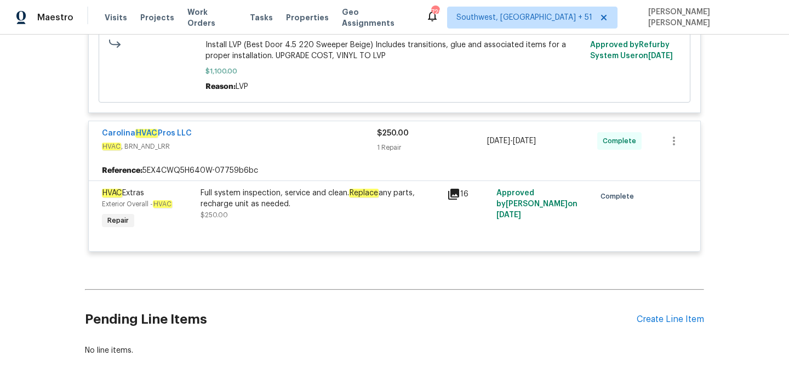
scroll to position [4218, 0]
